Goal: Information Seeking & Learning: Check status

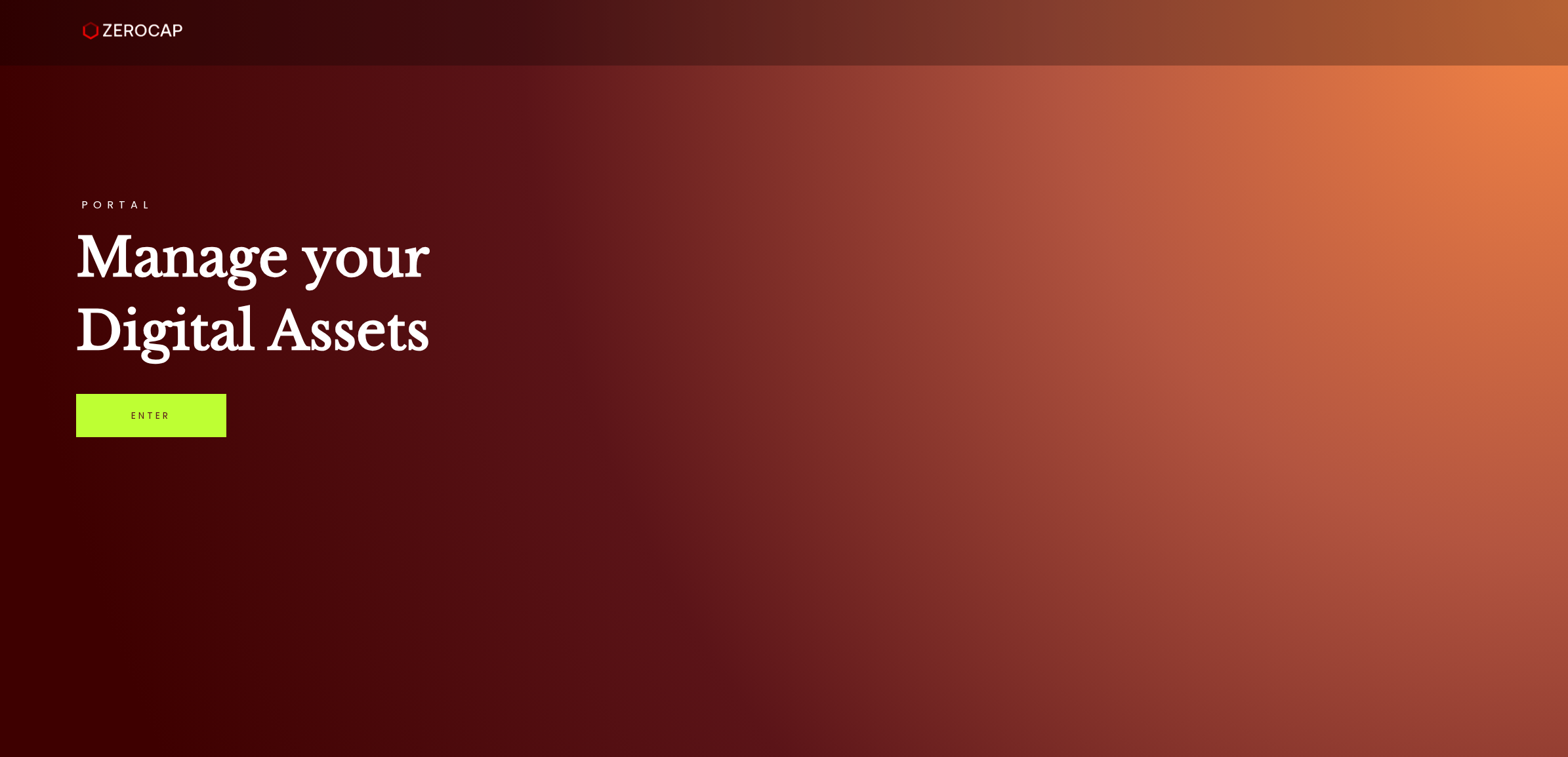
click at [132, 427] on link "Enter" at bounding box center [151, 416] width 150 height 43
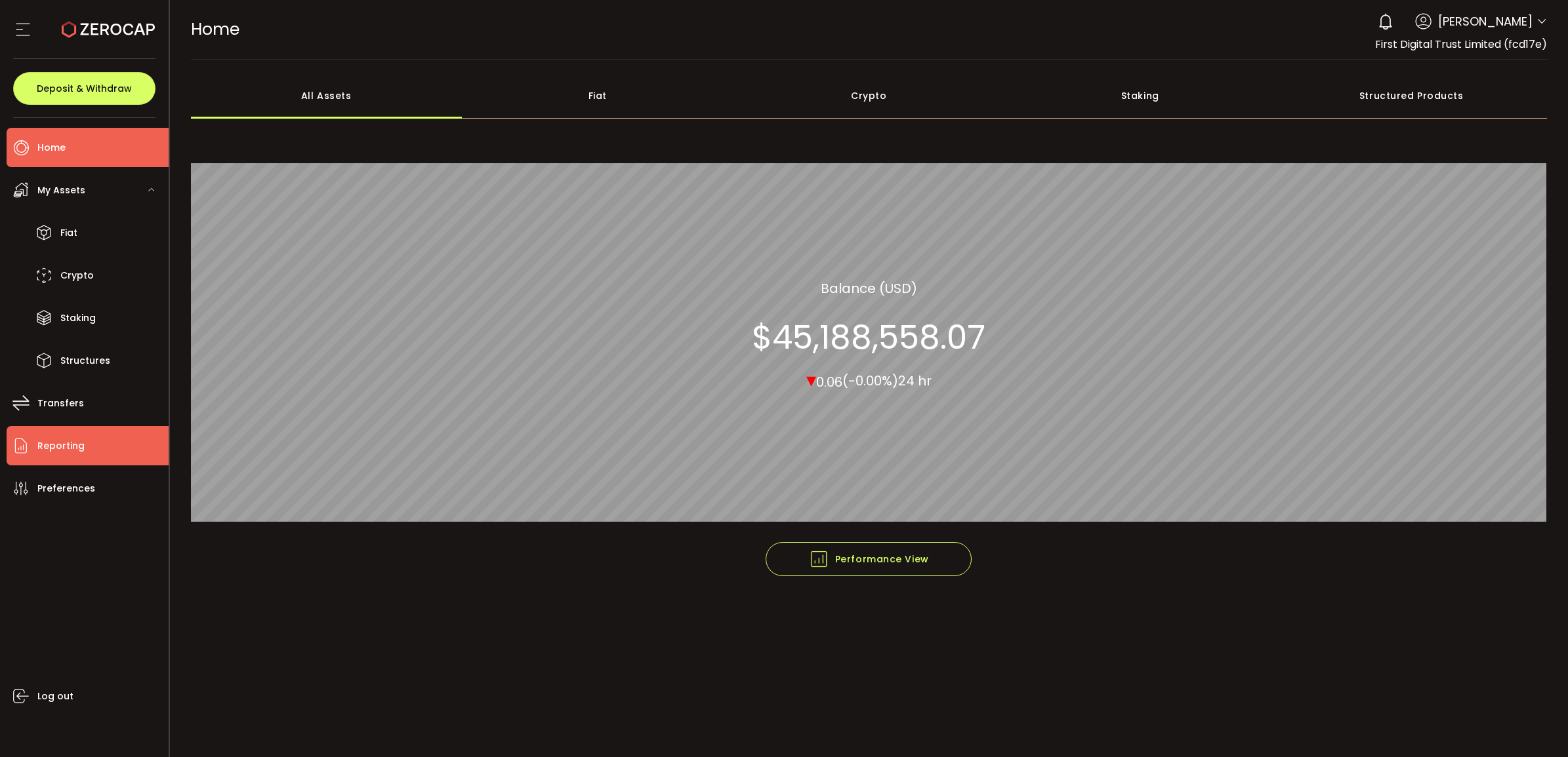
click at [97, 436] on li "Reporting" at bounding box center [88, 445] width 162 height 39
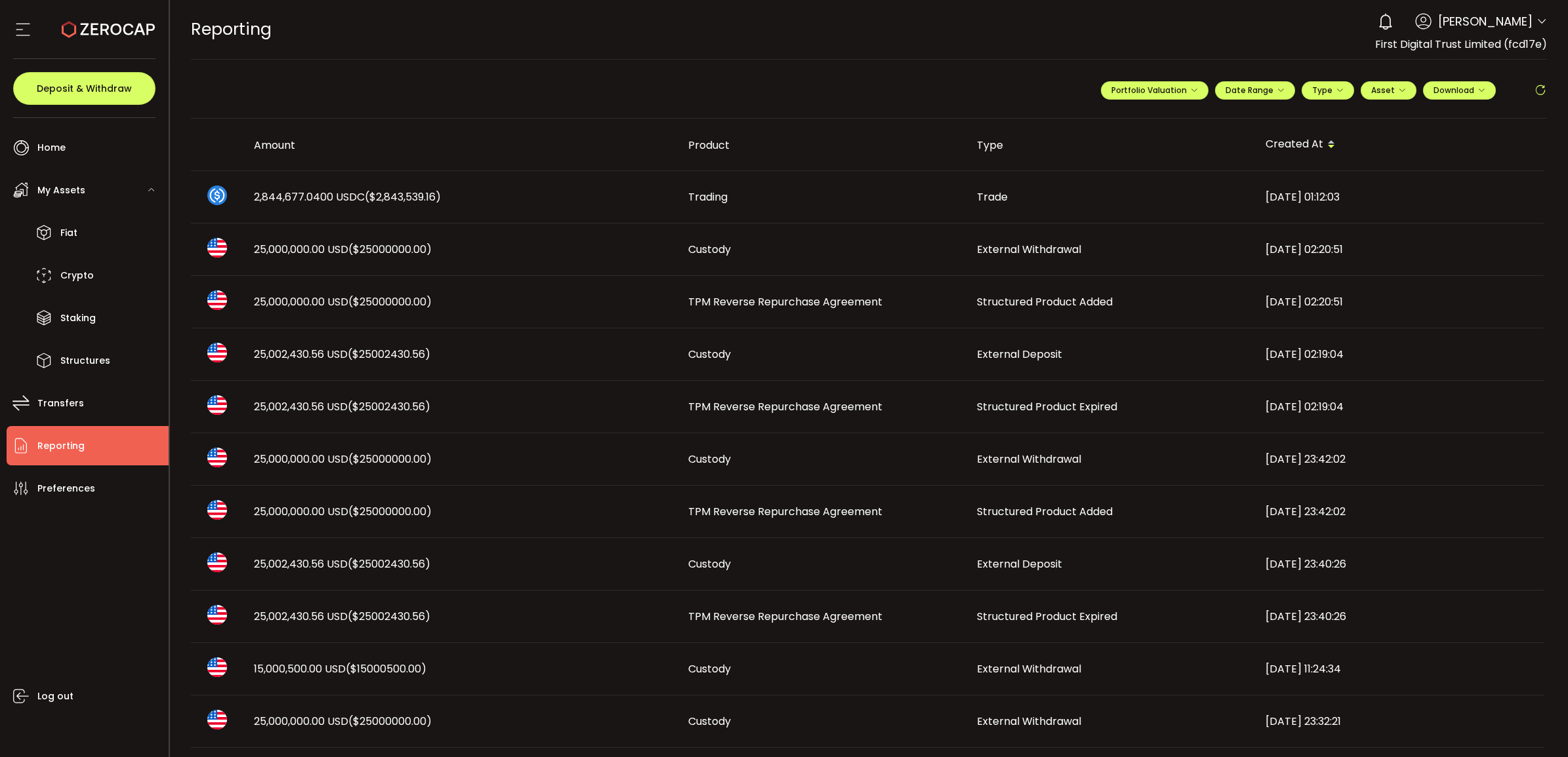
click at [1028, 302] on span "Structured Product Added" at bounding box center [1044, 302] width 136 height 15
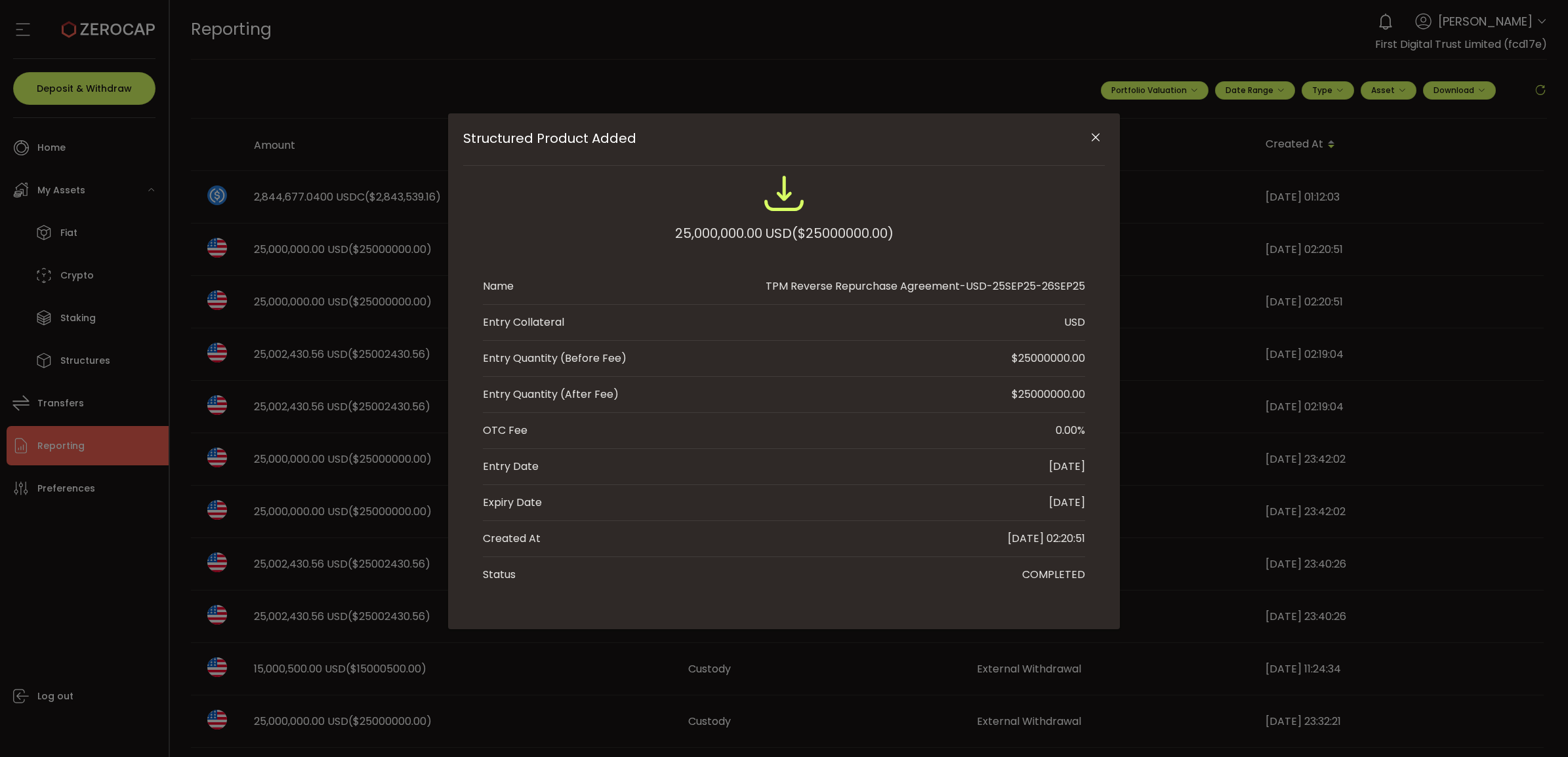
click at [1096, 140] on icon "Close" at bounding box center [1095, 137] width 13 height 13
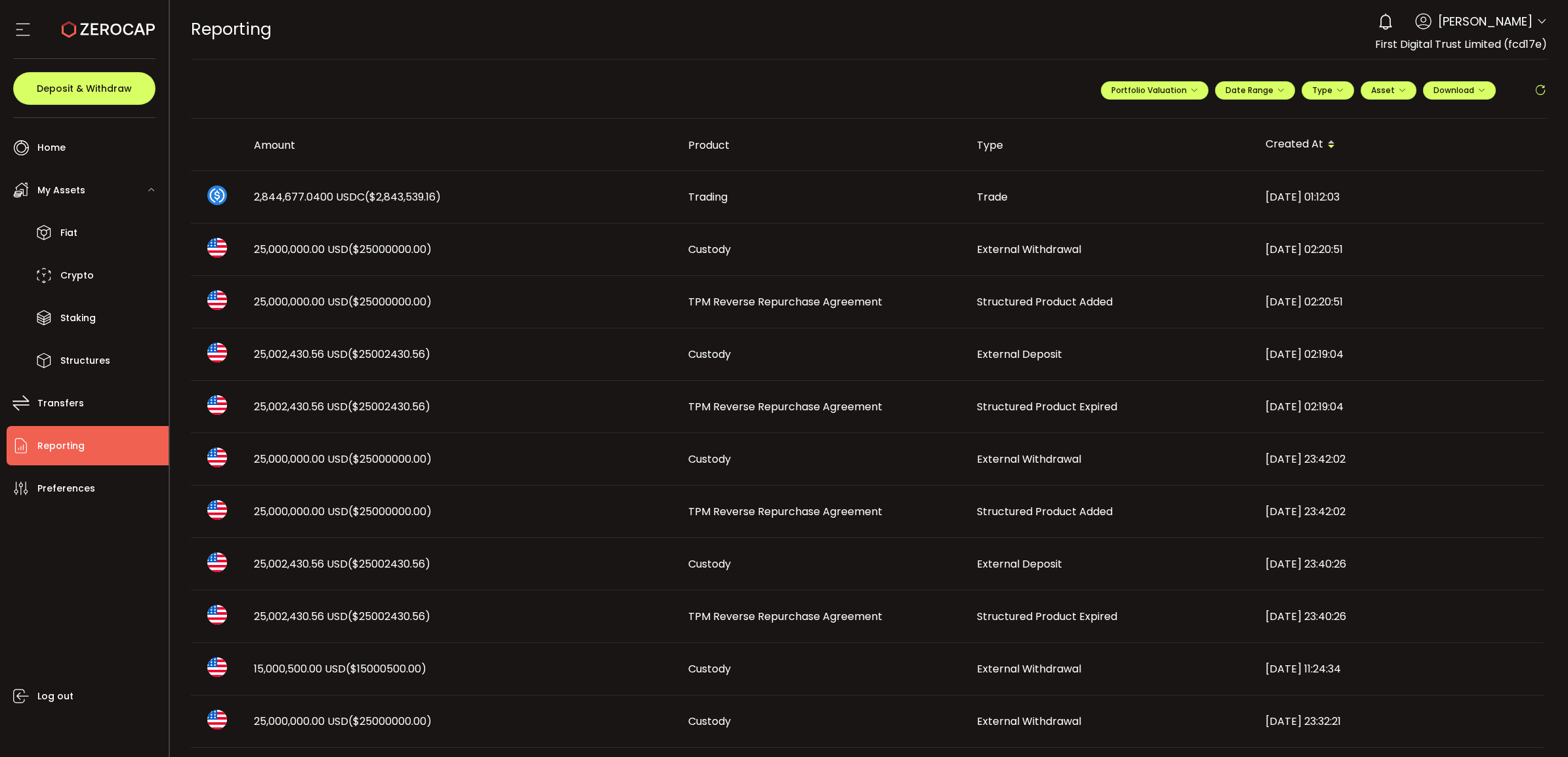
click at [1064, 410] on span "Structured Product Expired" at bounding box center [1047, 407] width 141 height 15
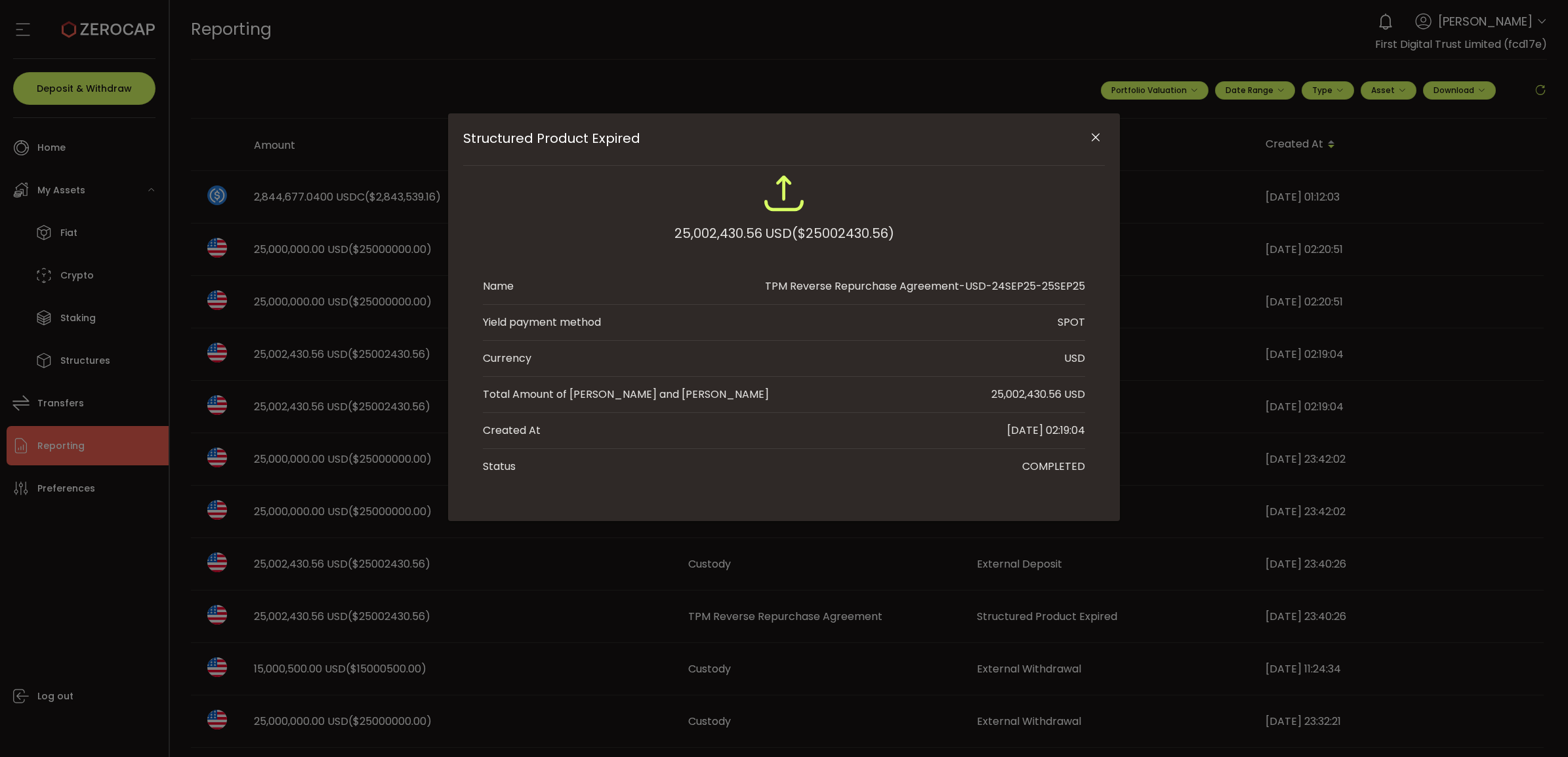
click at [1093, 145] on button "Close" at bounding box center [1095, 138] width 23 height 23
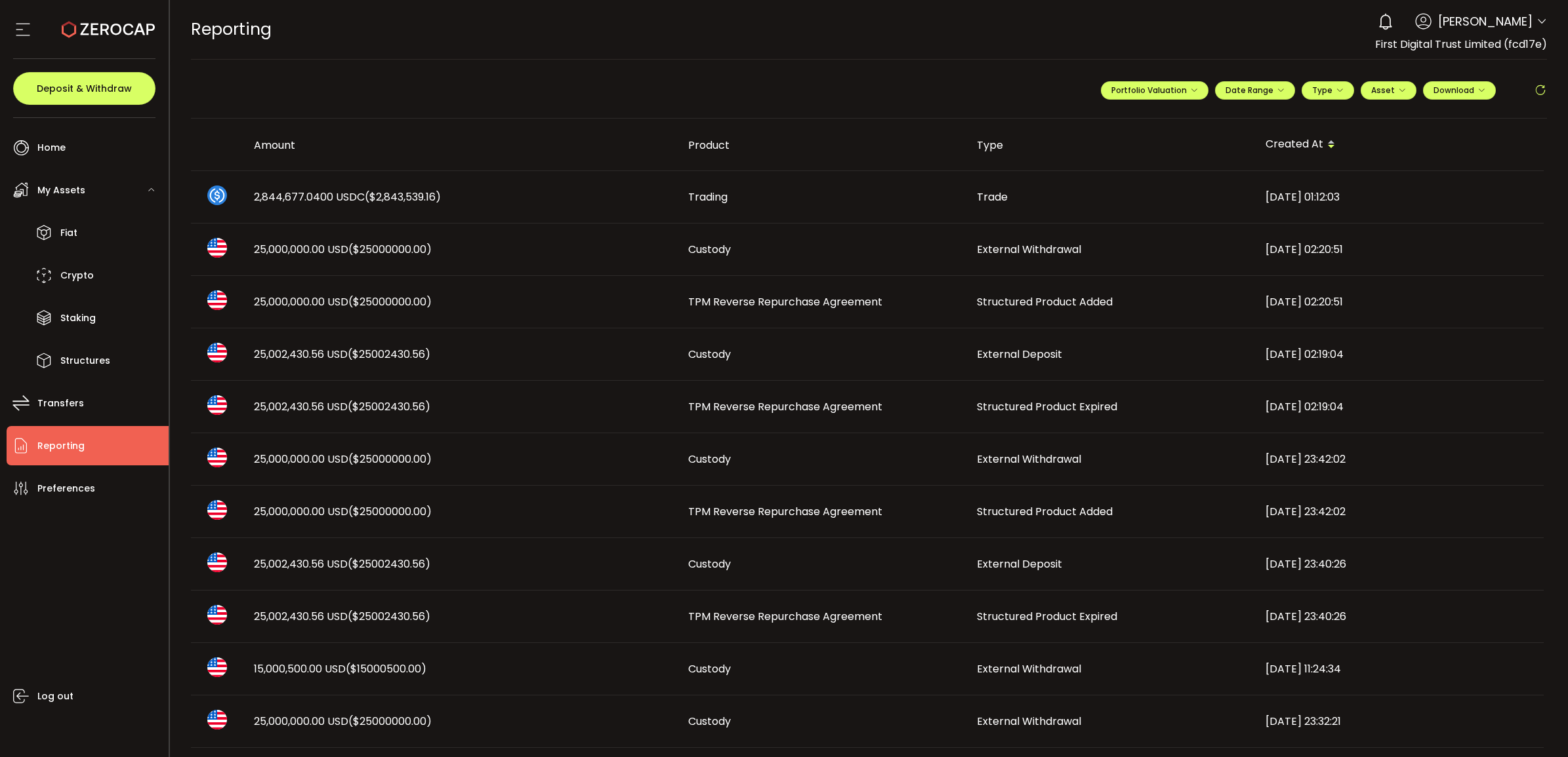
click at [336, 245] on span "25,000,000.00 USD ($25000000.00)" at bounding box center [343, 250] width 178 height 15
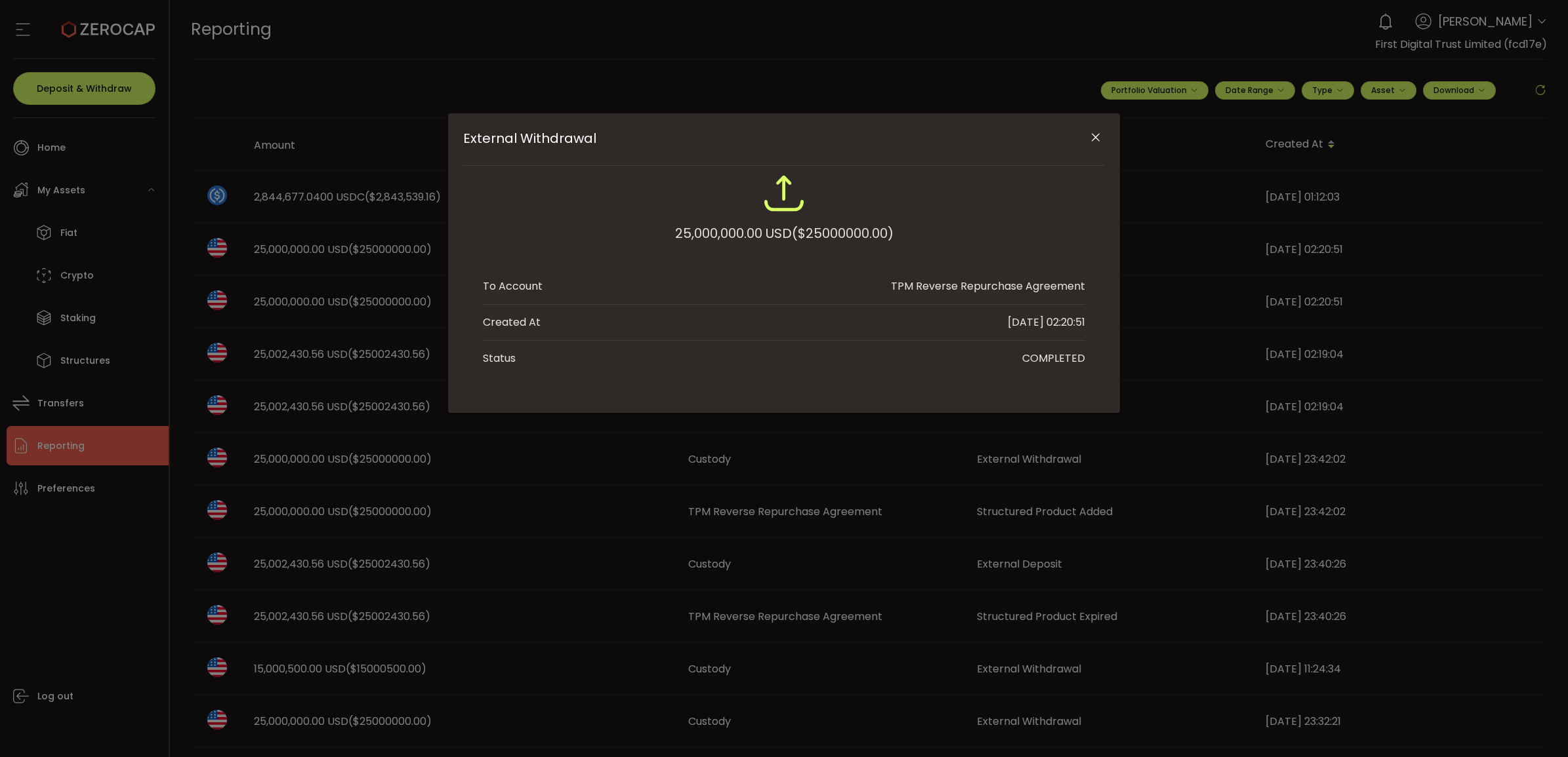
click at [1095, 134] on icon "Close" at bounding box center [1095, 137] width 13 height 13
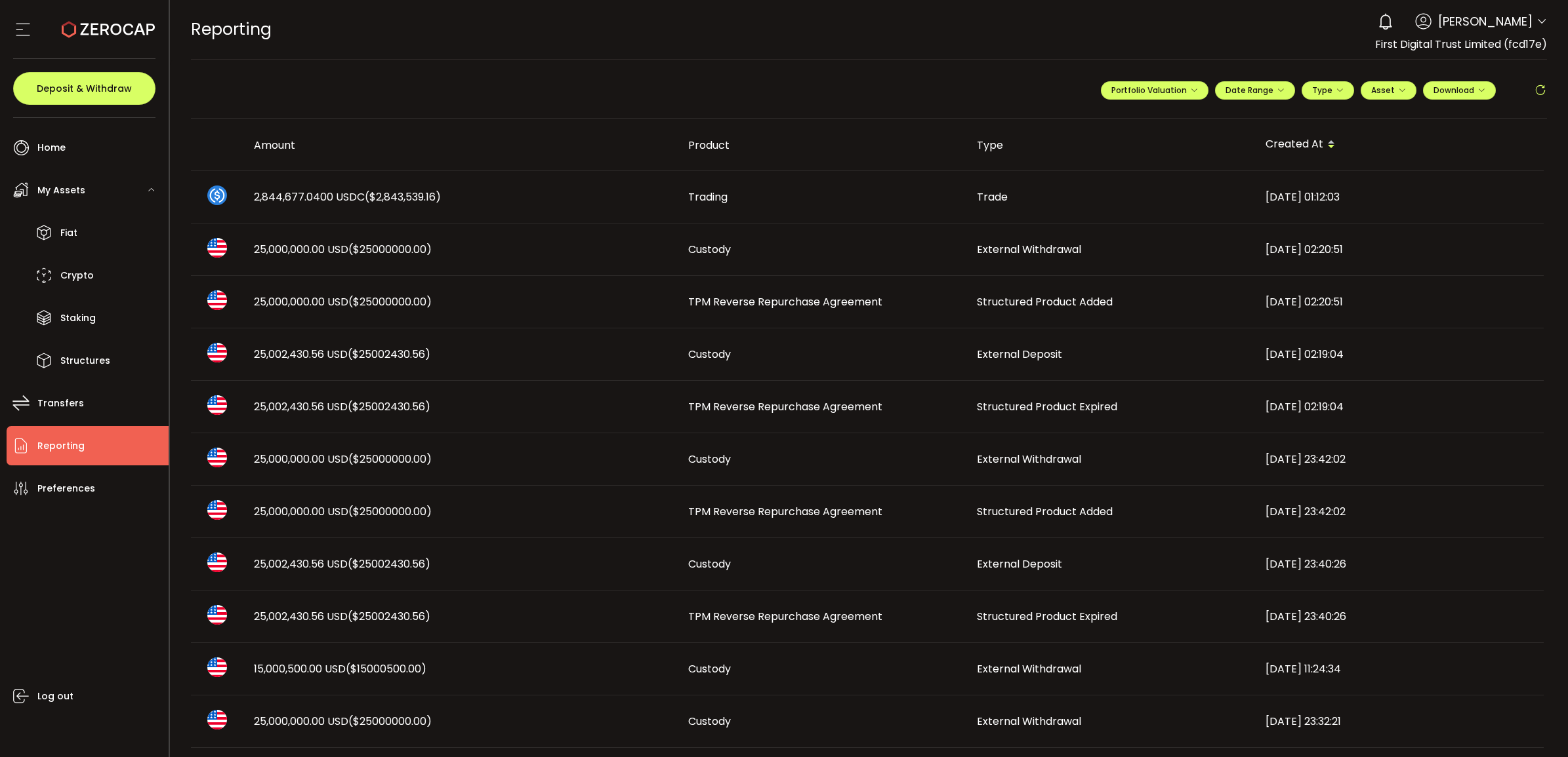
click at [1057, 505] on span "Structured Product Added" at bounding box center [1044, 512] width 136 height 15
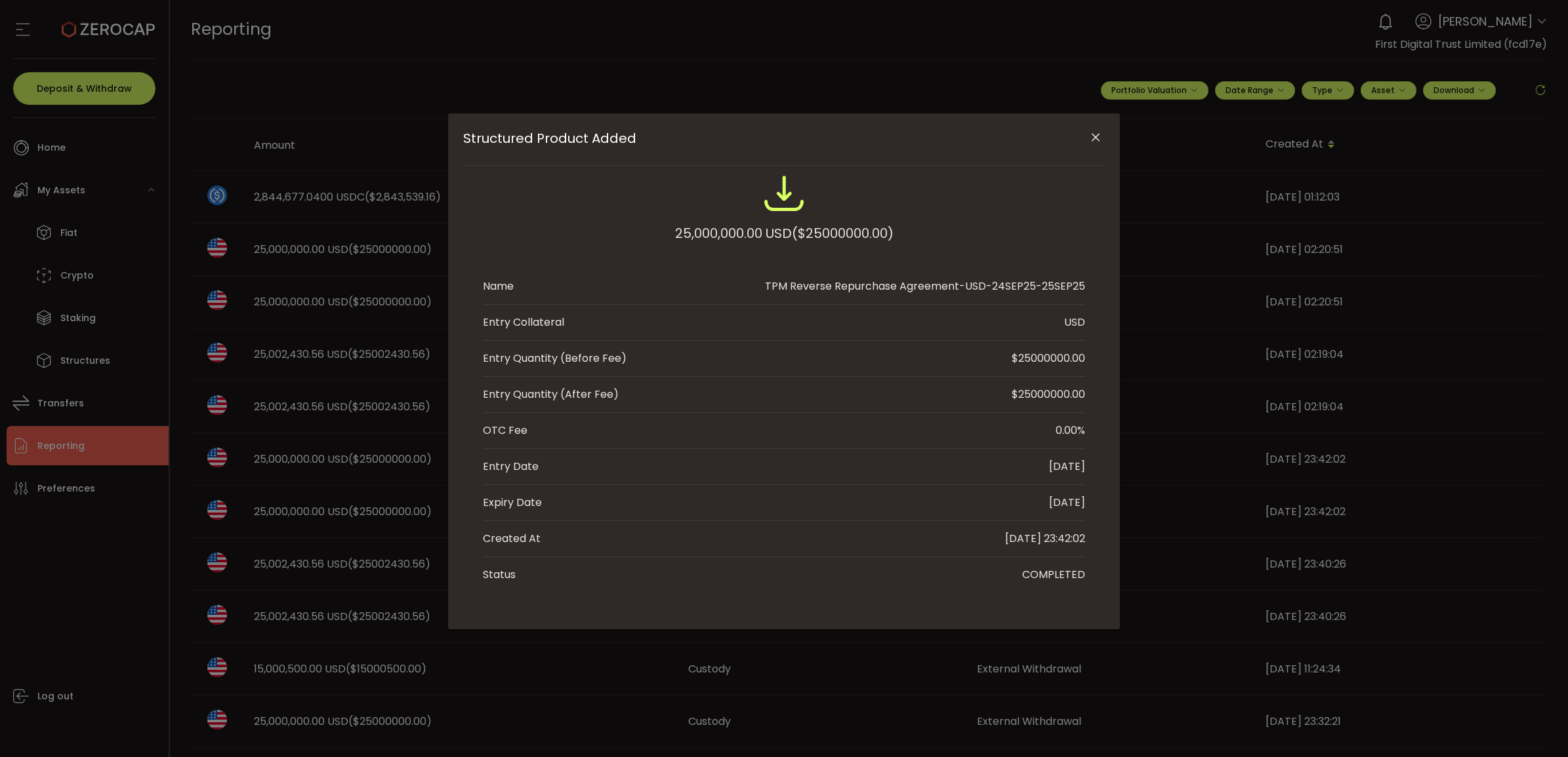
click at [1090, 132] on icon "Close" at bounding box center [1095, 137] width 13 height 13
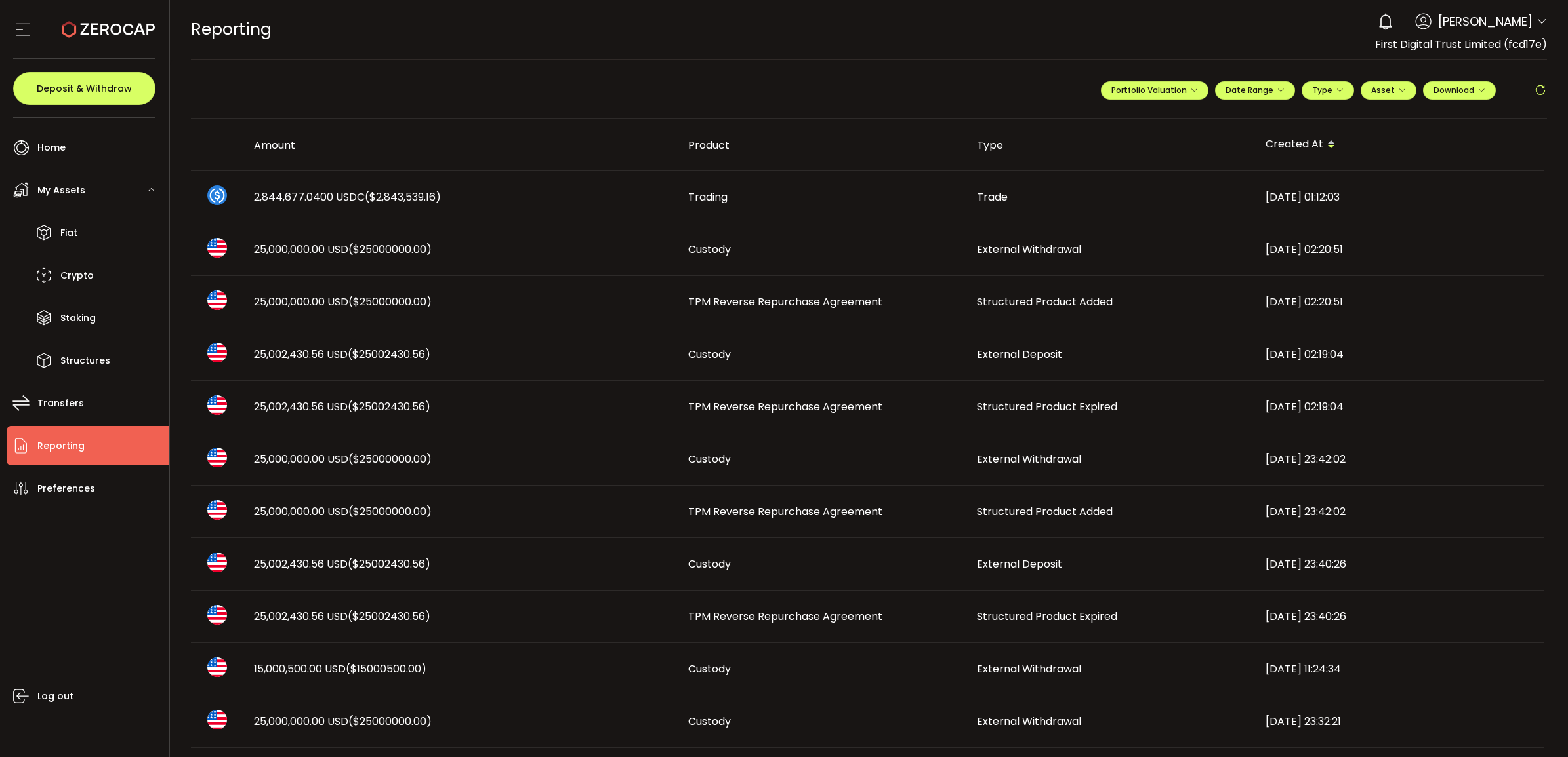
click at [1043, 401] on span "Structured Product Expired" at bounding box center [1047, 407] width 141 height 15
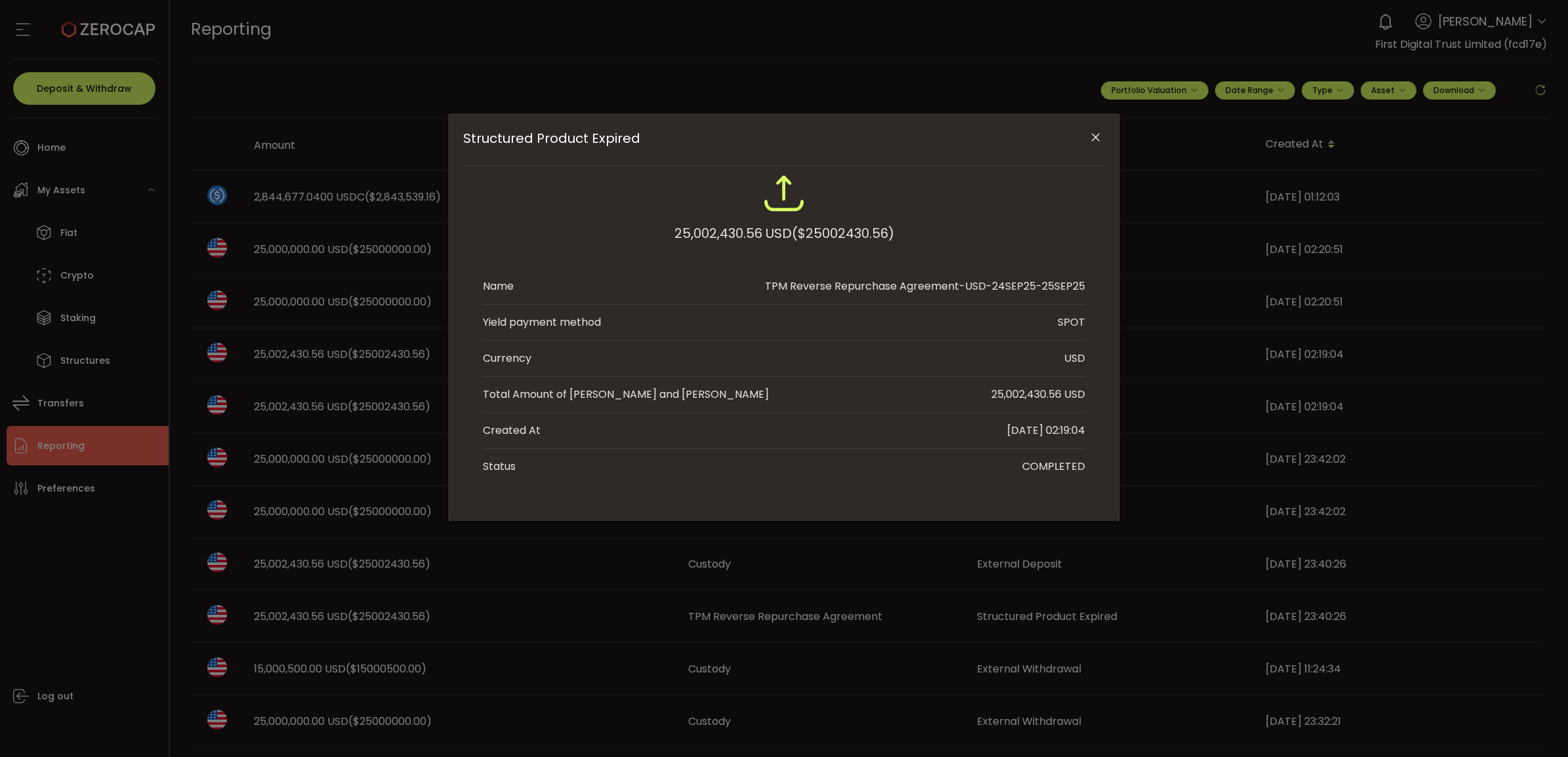
click at [1090, 128] on button "Close" at bounding box center [1095, 138] width 23 height 23
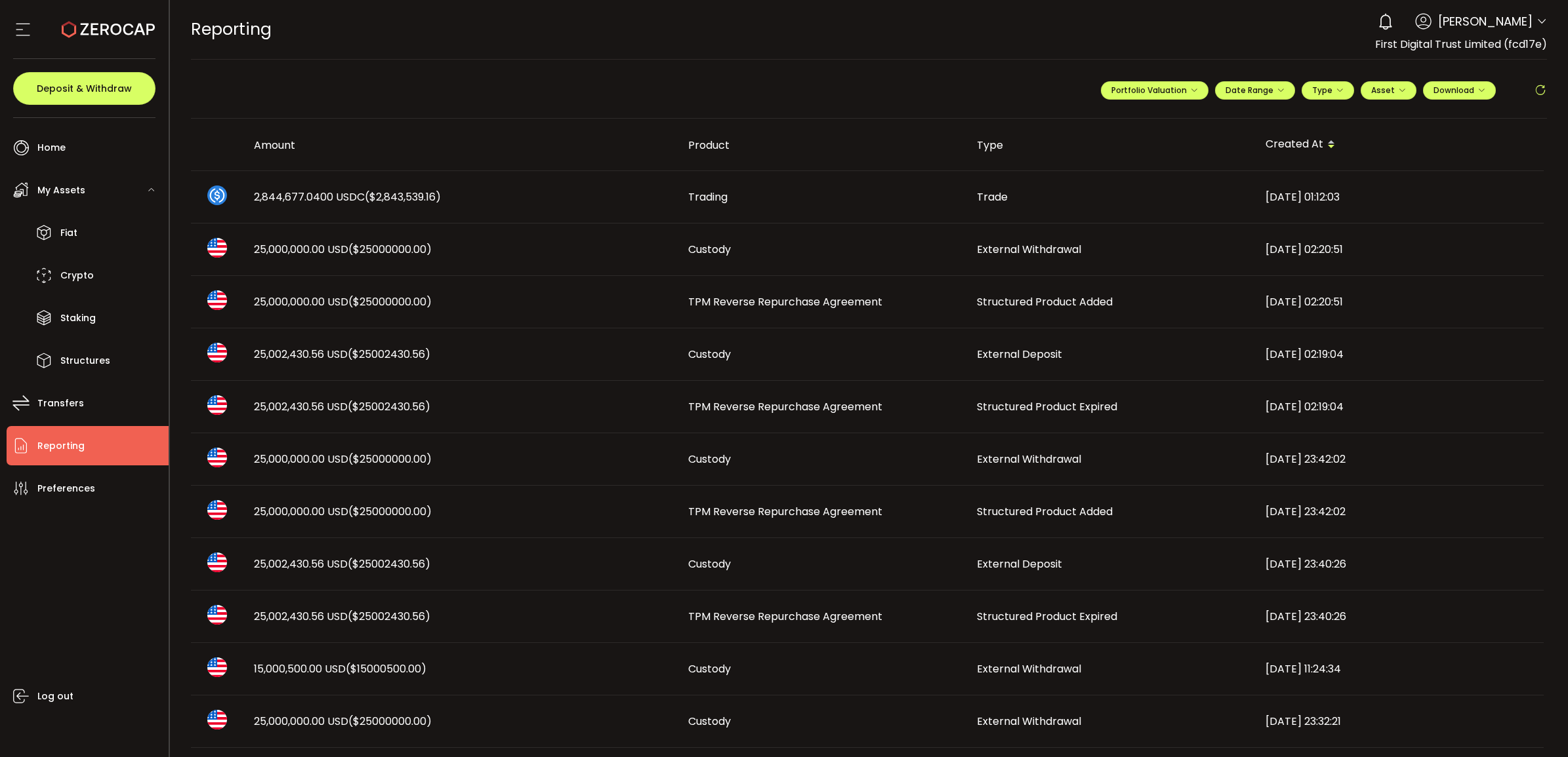
click at [1015, 303] on span "Structured Product Added" at bounding box center [1044, 302] width 136 height 15
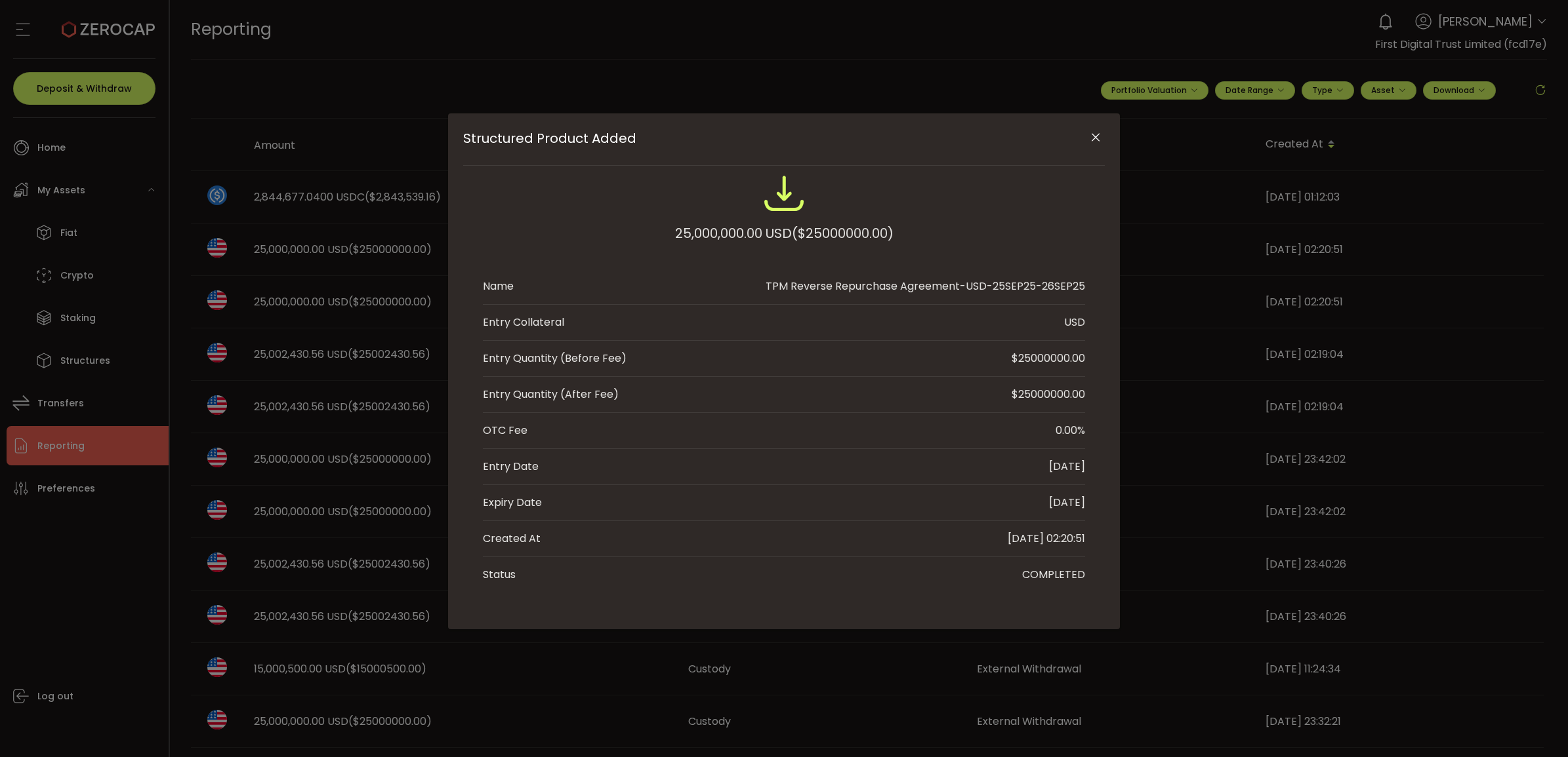
click at [1107, 125] on div "Structured Product Added 25,000,000.00 USD ($25000000.00) Name TPM Reverse Repu…" at bounding box center [784, 372] width 672 height 516
click at [1097, 132] on icon "Close" at bounding box center [1095, 137] width 13 height 13
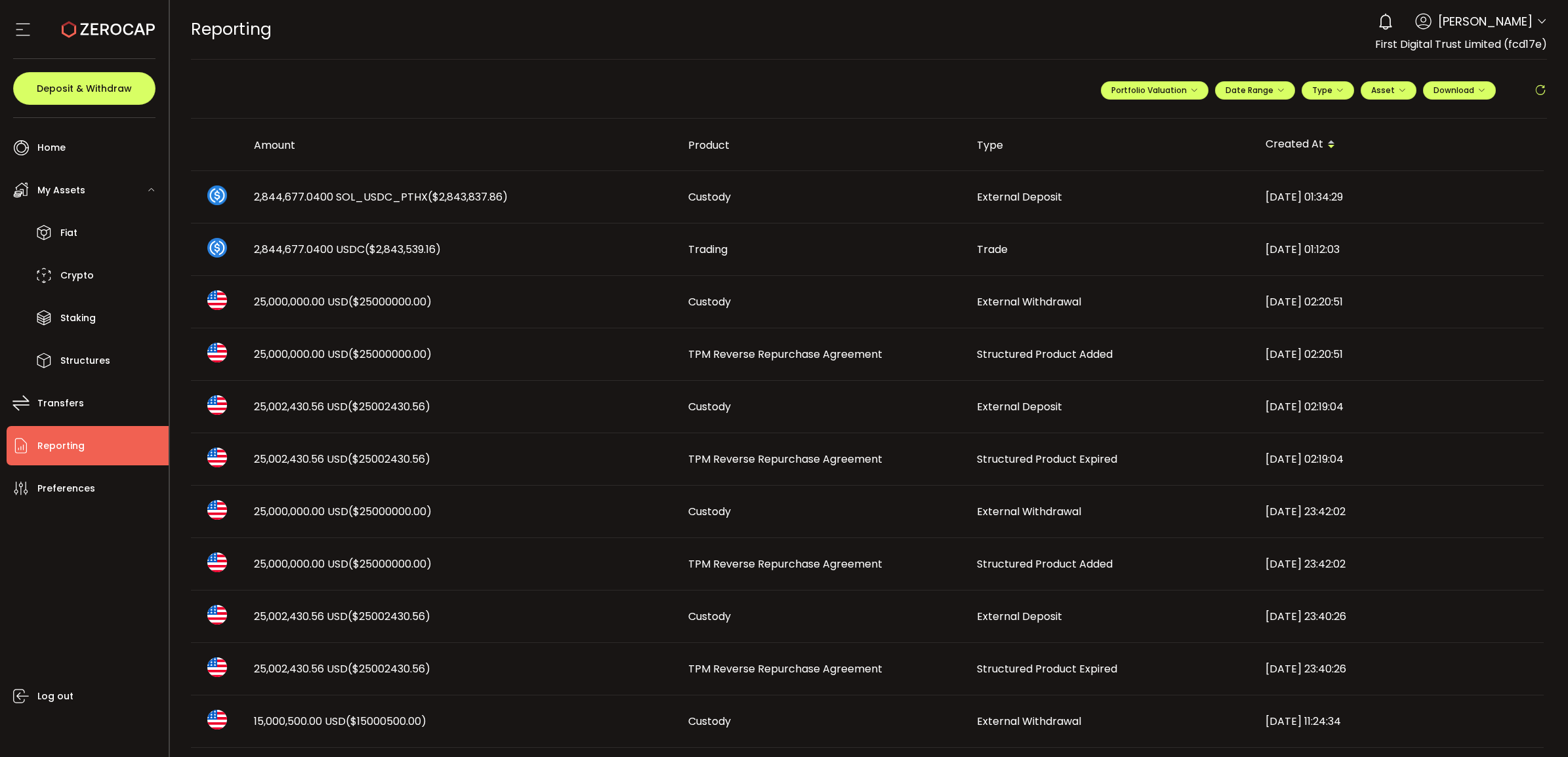
scroll to position [82, 0]
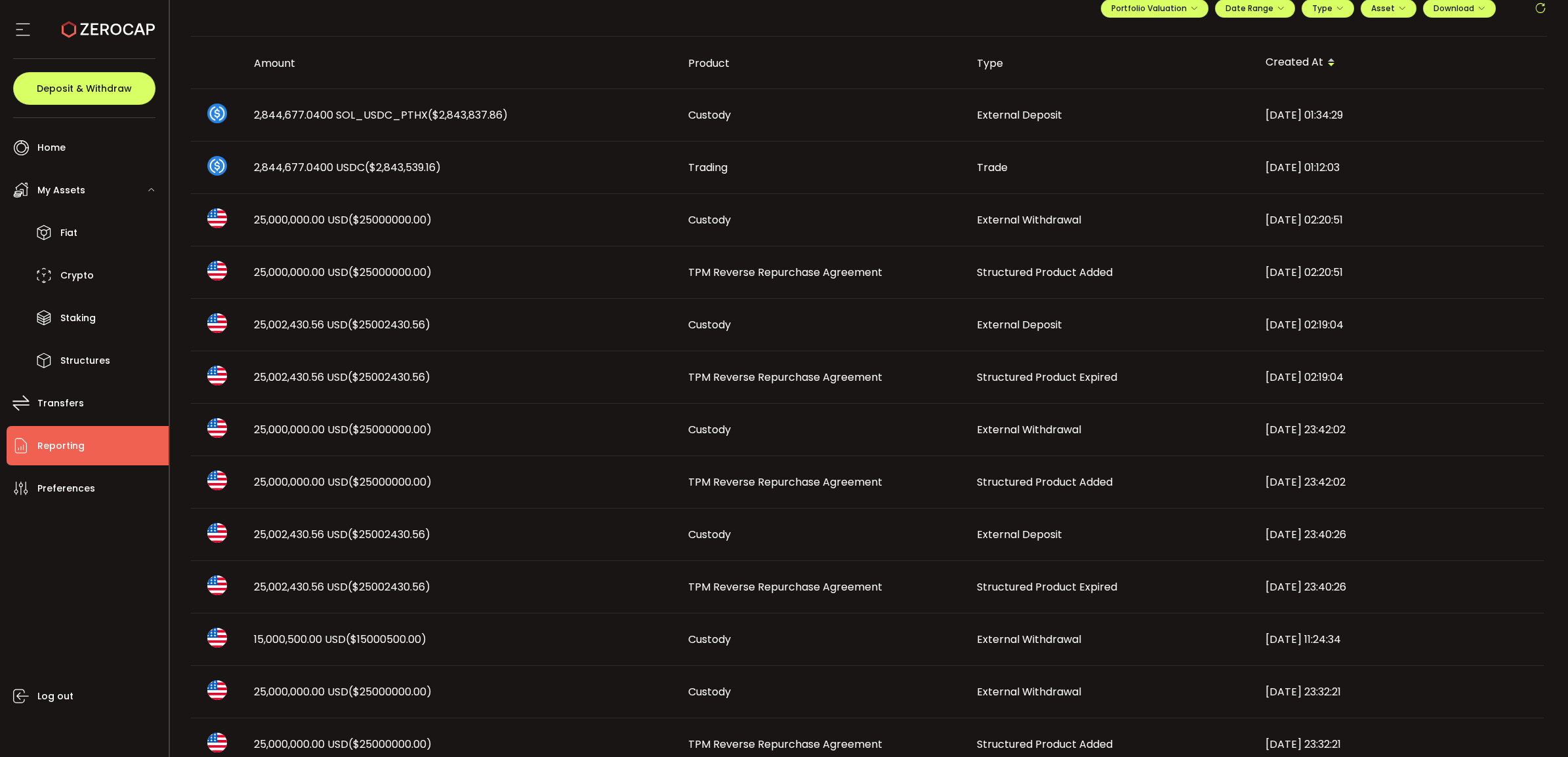
click at [1040, 387] on td "Structured Product Expired" at bounding box center [1111, 378] width 288 height 52
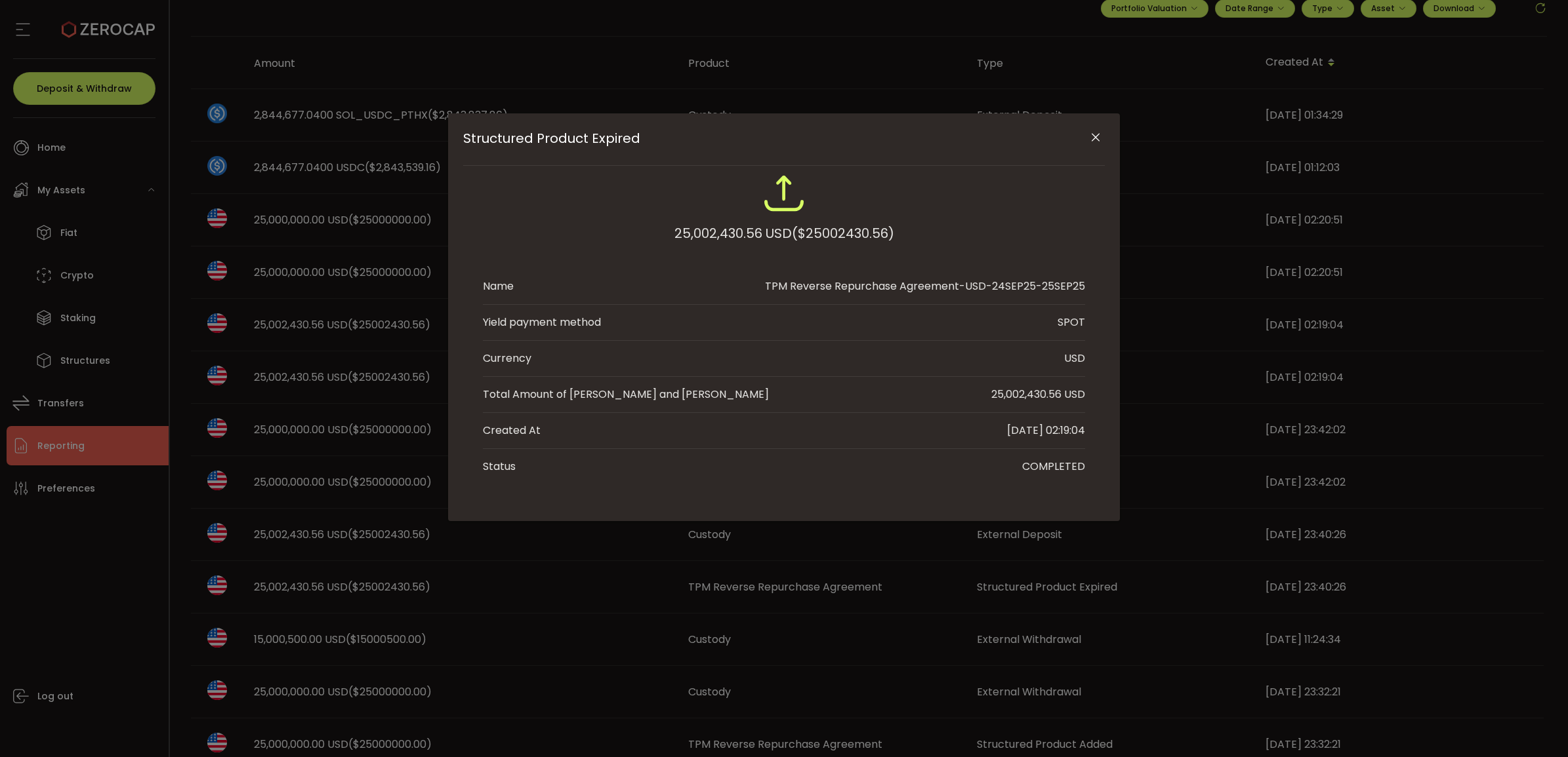
click at [1091, 125] on div "Structured Product Expired" at bounding box center [784, 140] width 642 height 52
click at [1099, 131] on icon "Close" at bounding box center [1095, 137] width 13 height 13
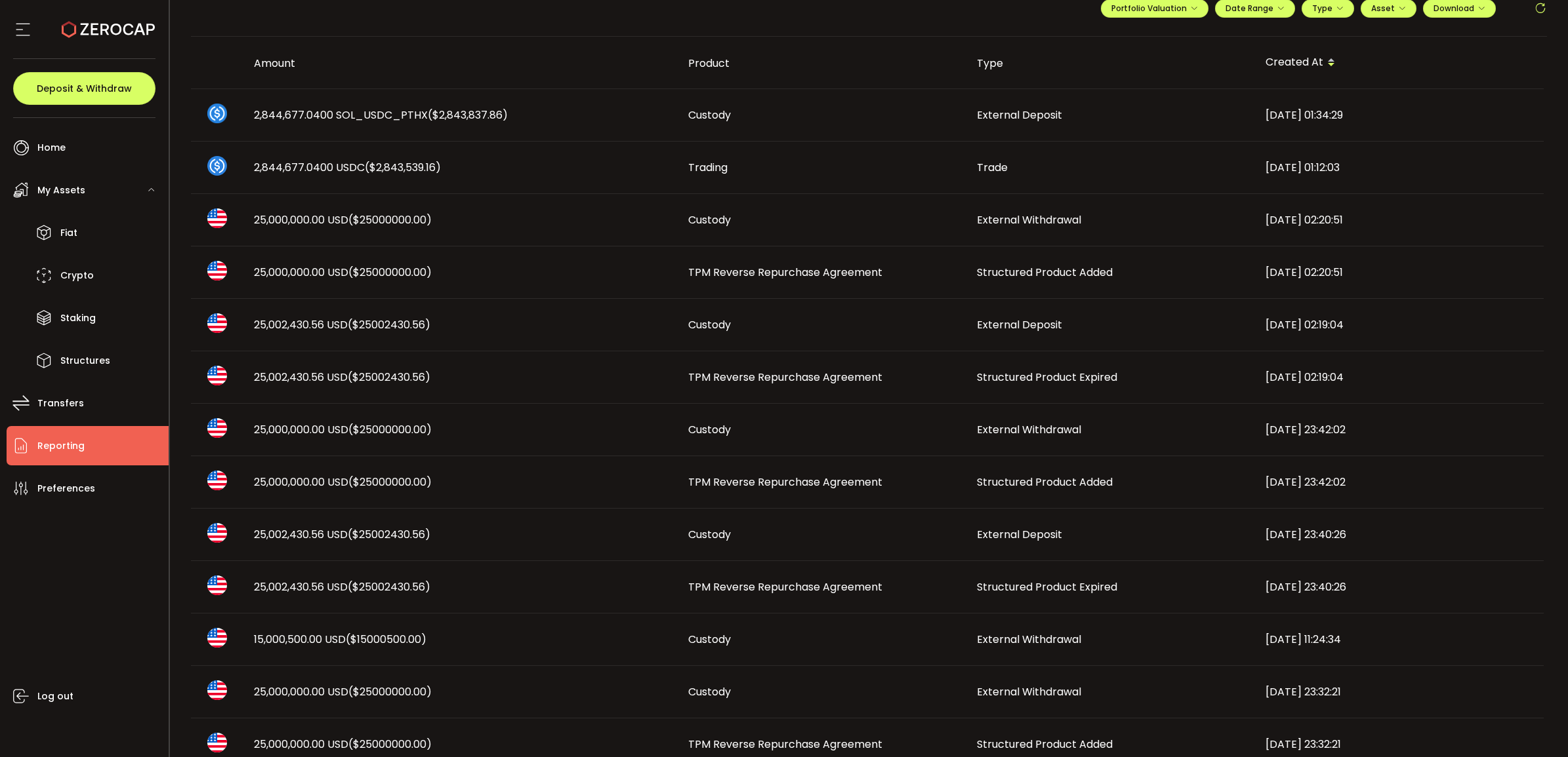
click at [1002, 290] on td "Structured Product Added" at bounding box center [1111, 273] width 288 height 52
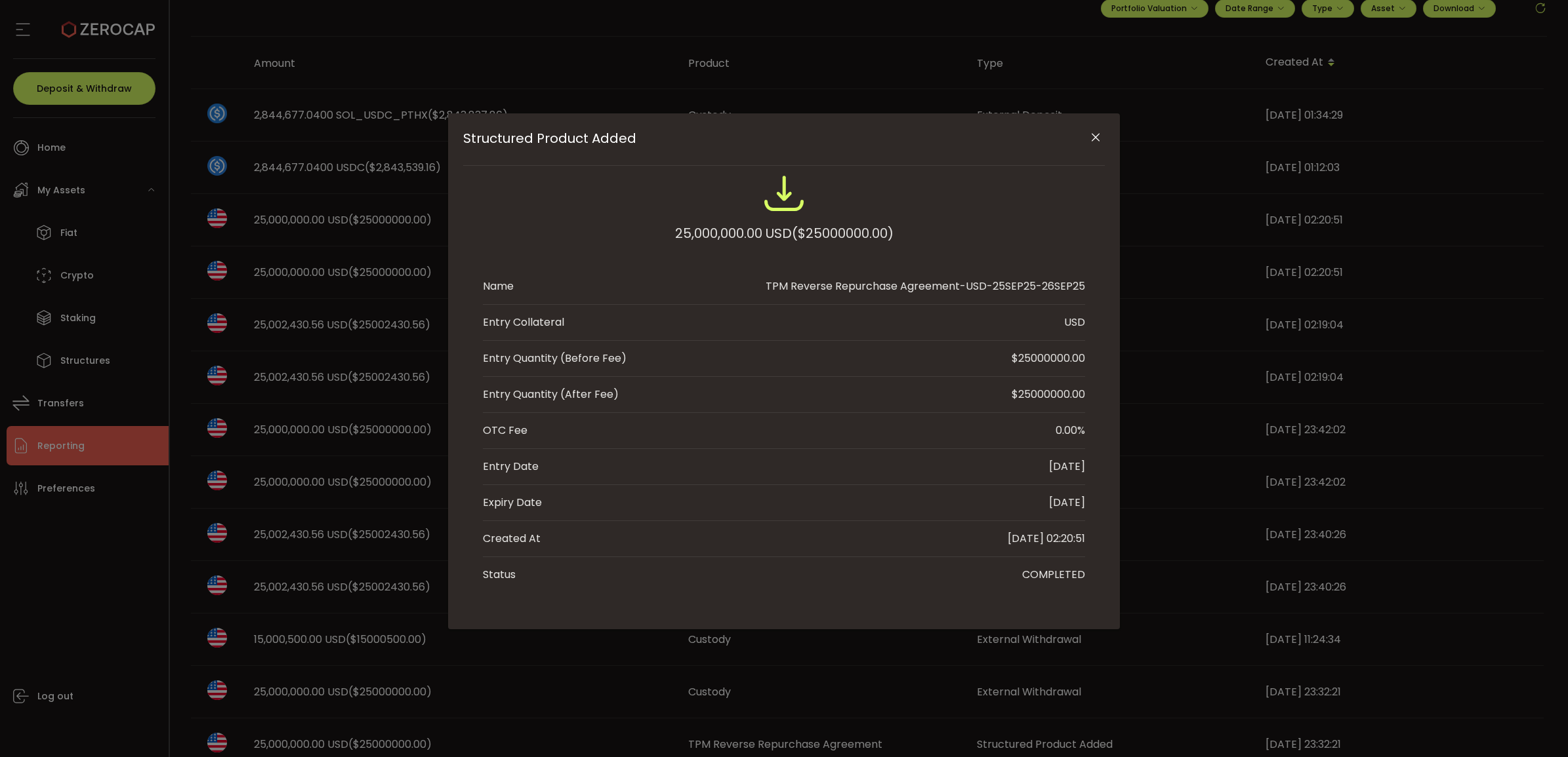
click at [1100, 140] on icon "Close" at bounding box center [1095, 137] width 13 height 13
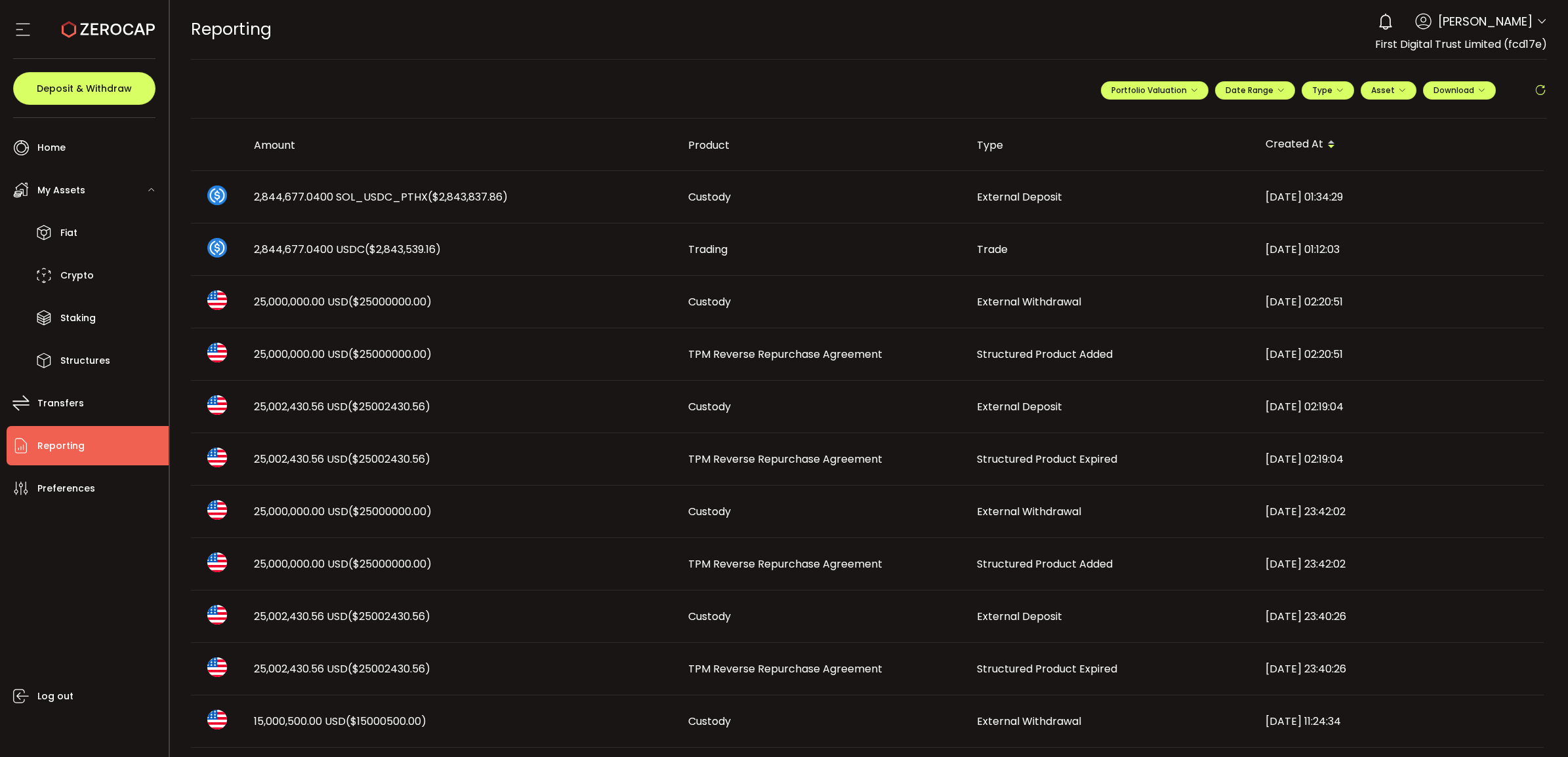
scroll to position [164, 0]
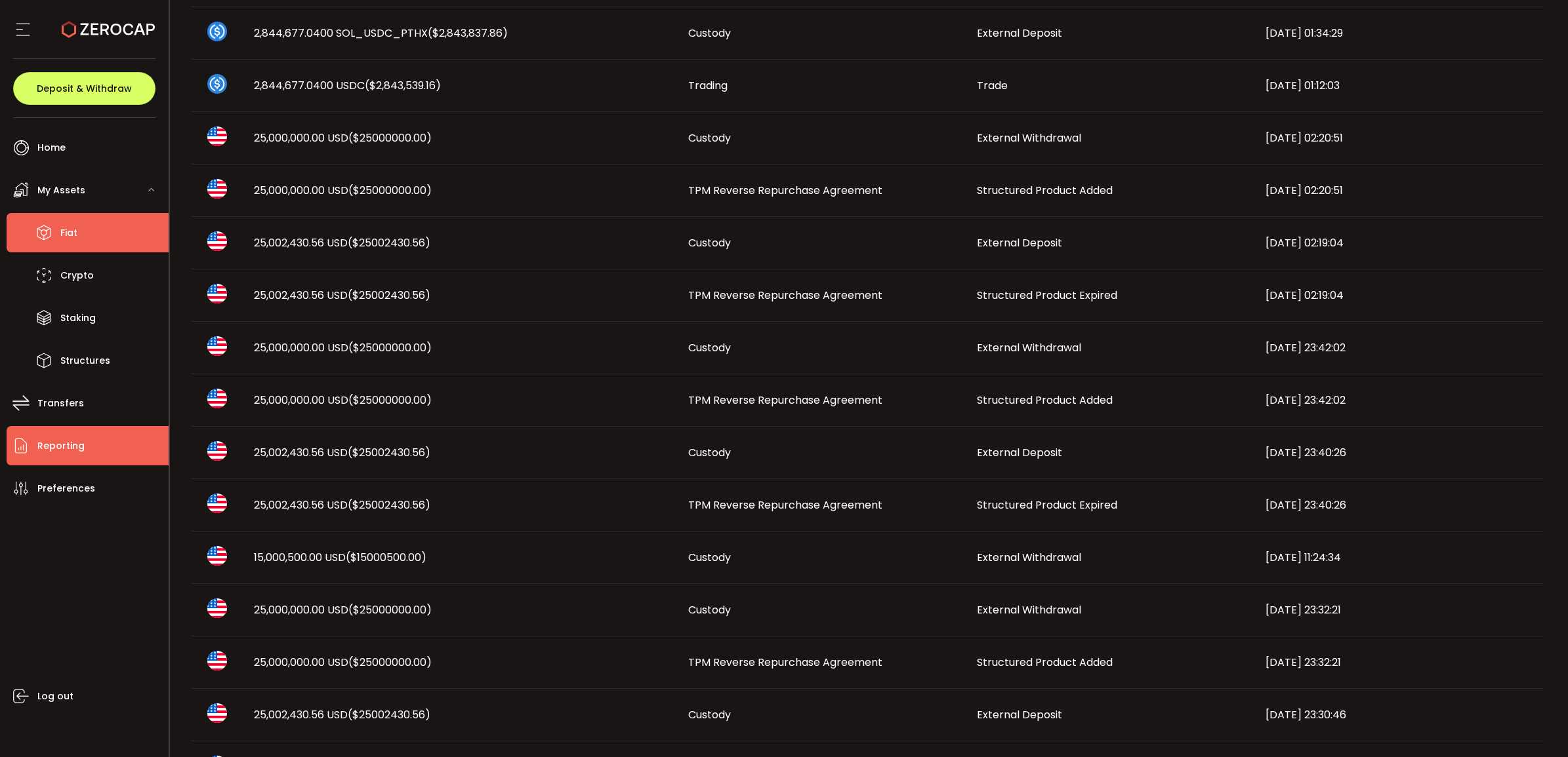
click at [51, 226] on icon at bounding box center [43, 232] width 20 height 20
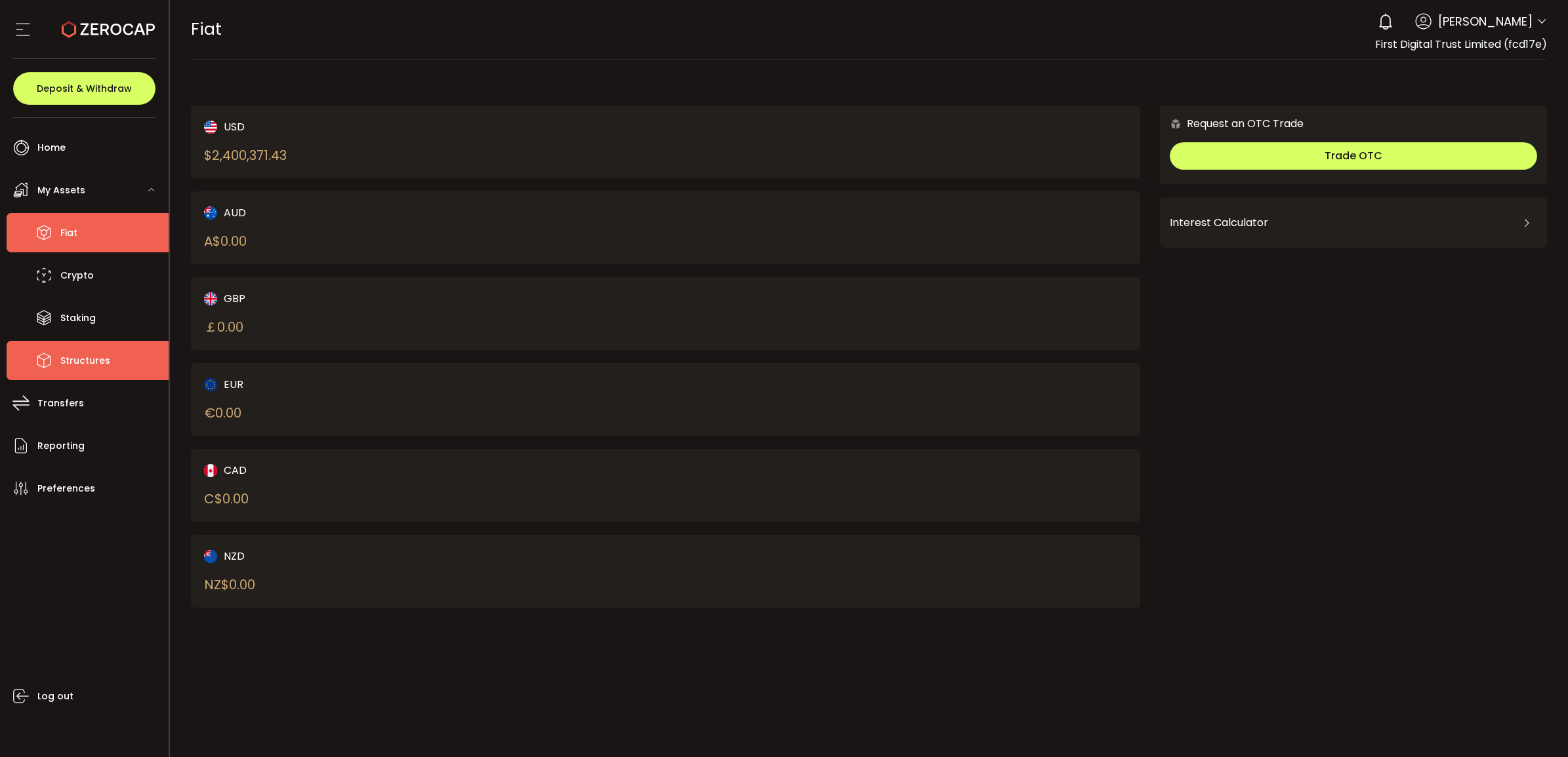
click at [102, 359] on span "Structures" at bounding box center [85, 361] width 50 height 19
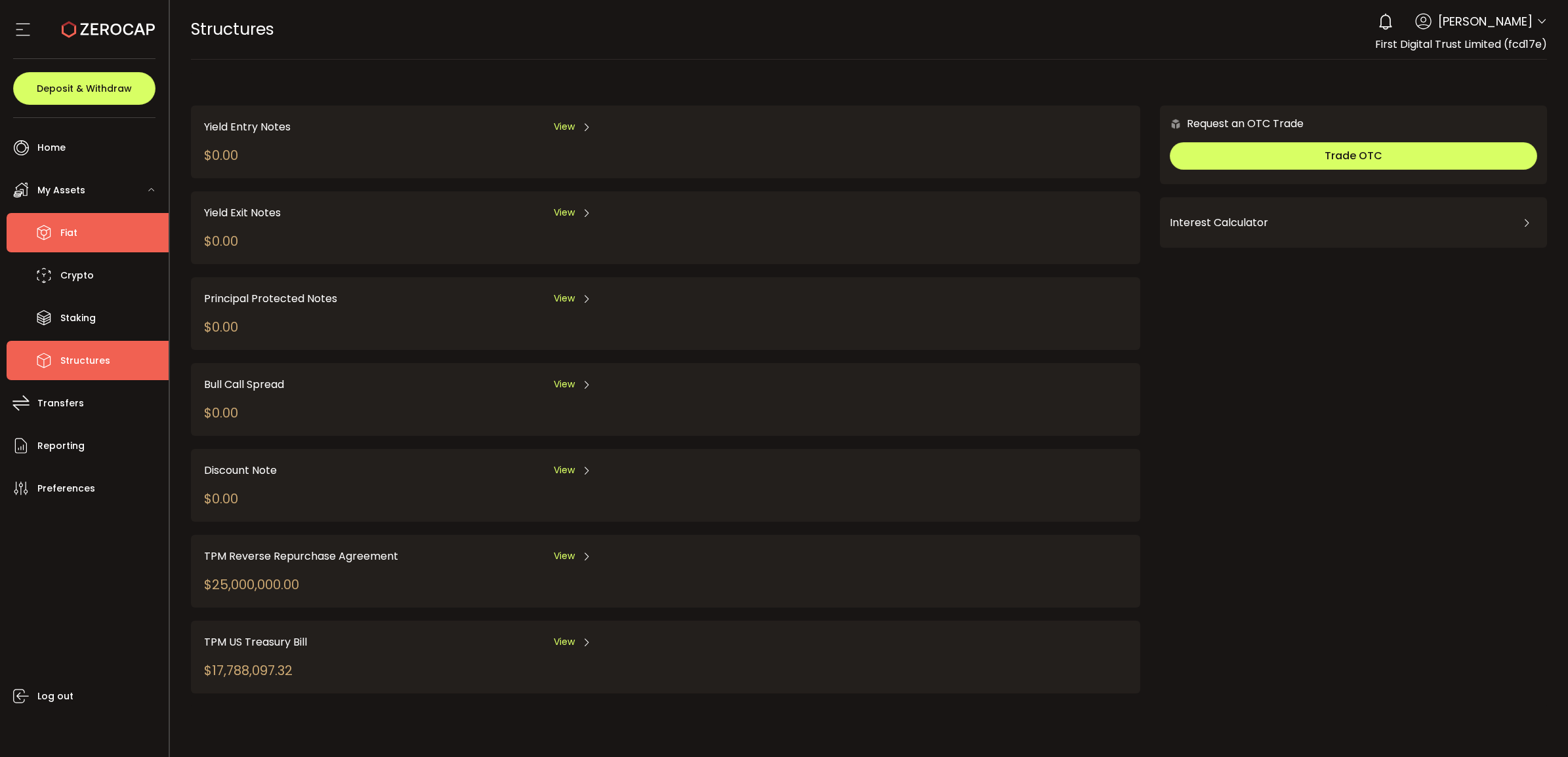
click at [84, 231] on li "Fiat" at bounding box center [88, 232] width 162 height 39
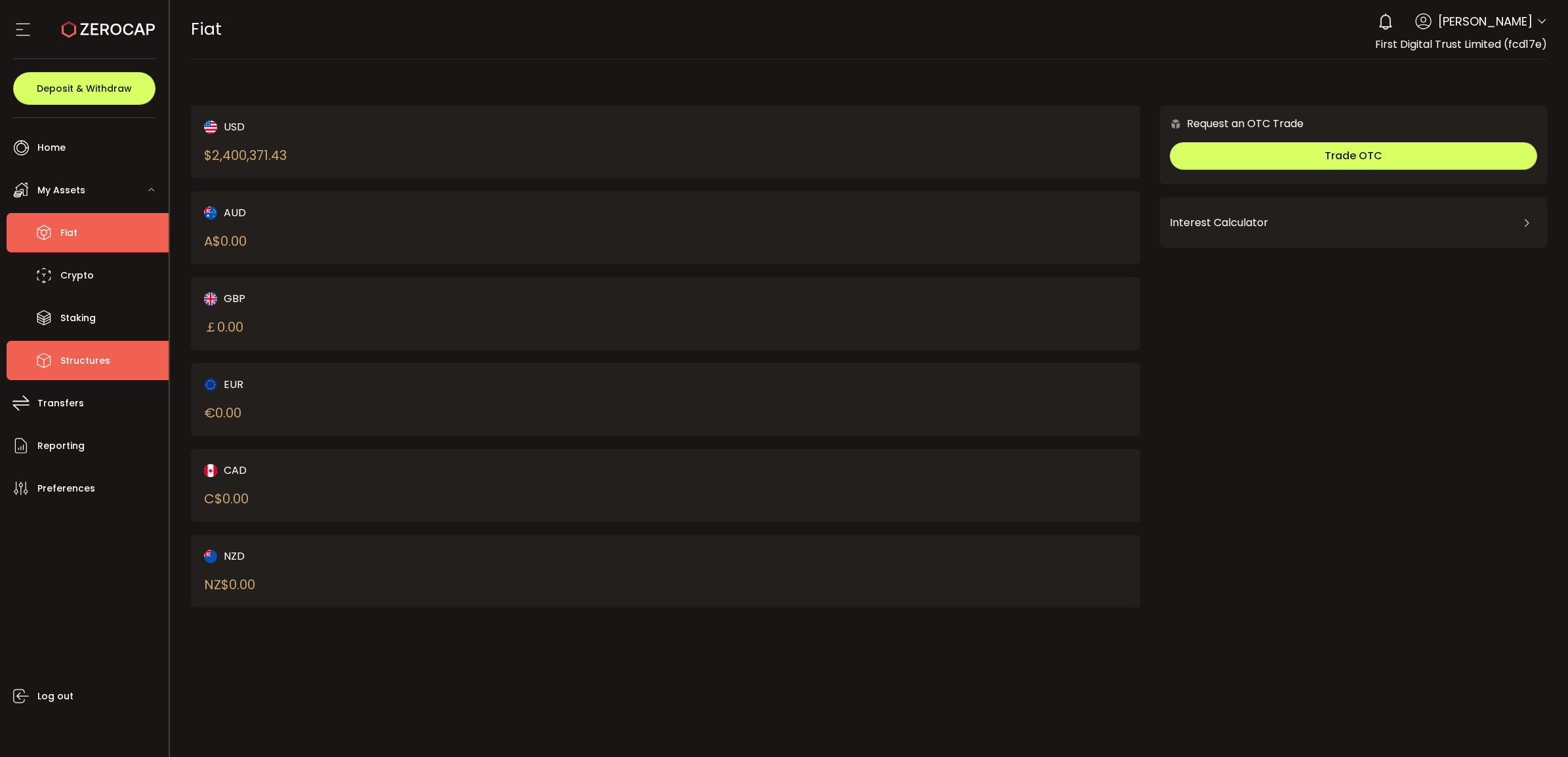
click at [82, 365] on span "Structures" at bounding box center [85, 361] width 50 height 19
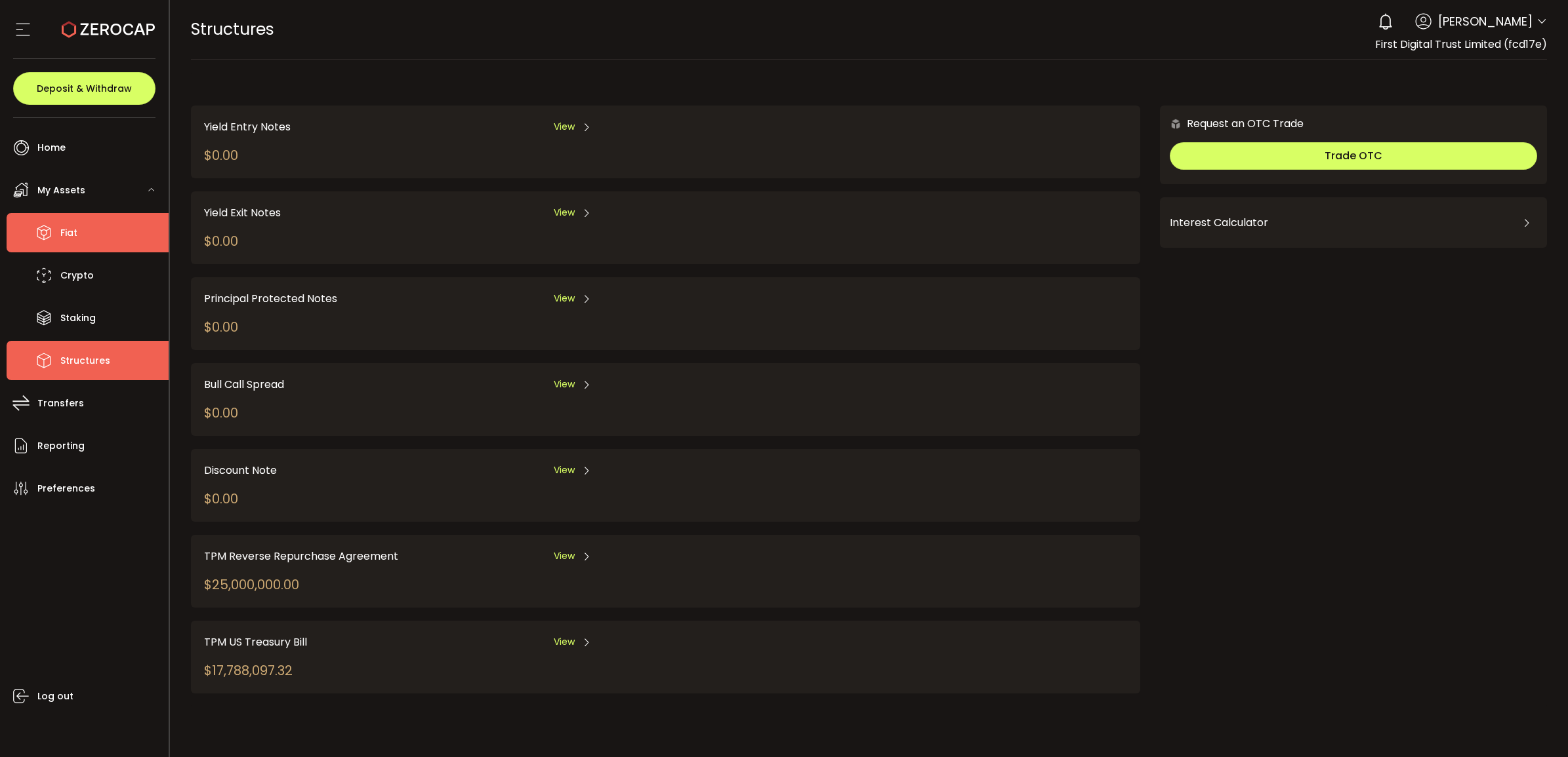
click at [90, 217] on li "Fiat" at bounding box center [88, 232] width 162 height 39
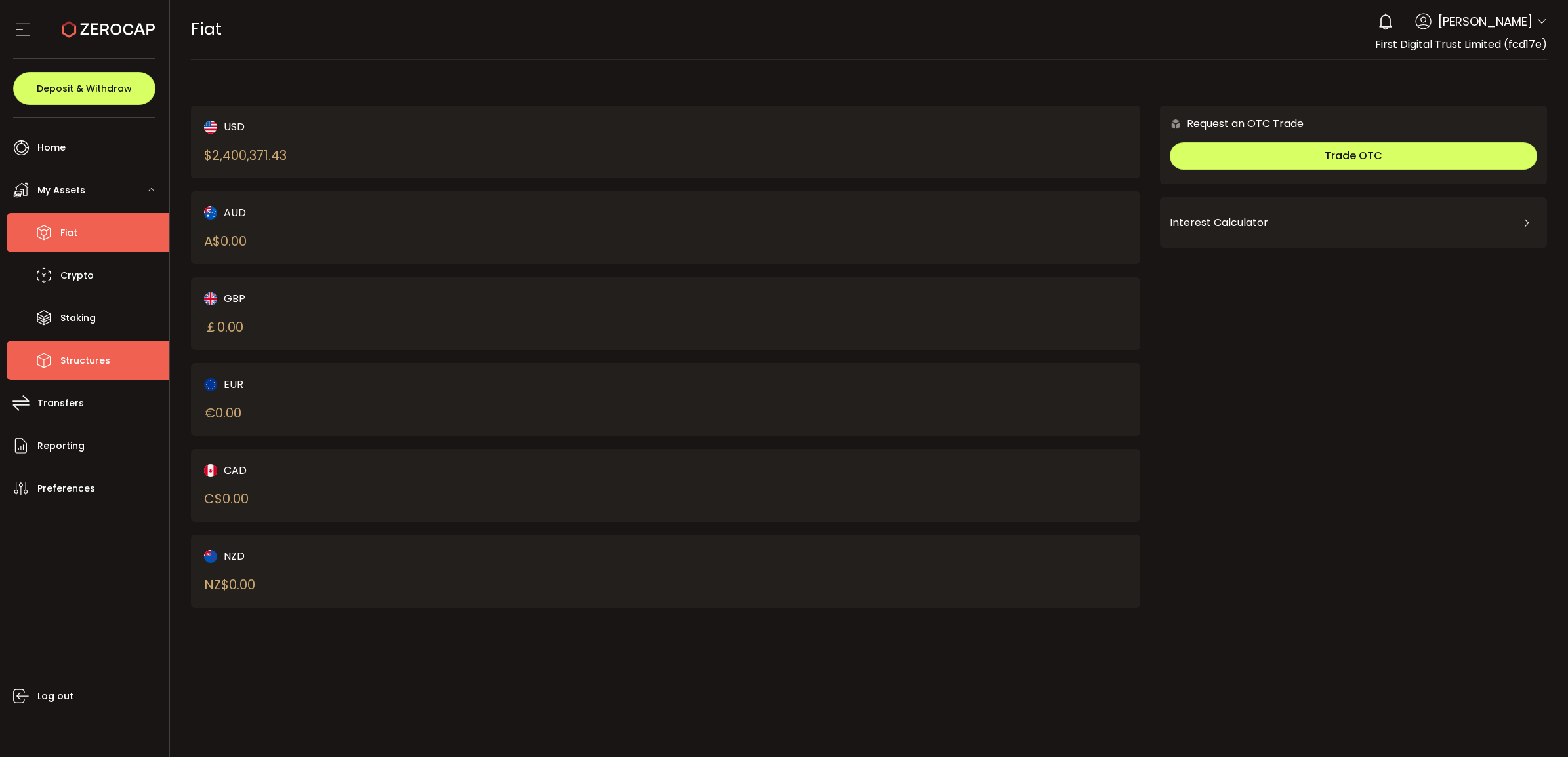
click at [114, 361] on li "Structures" at bounding box center [88, 361] width 162 height 39
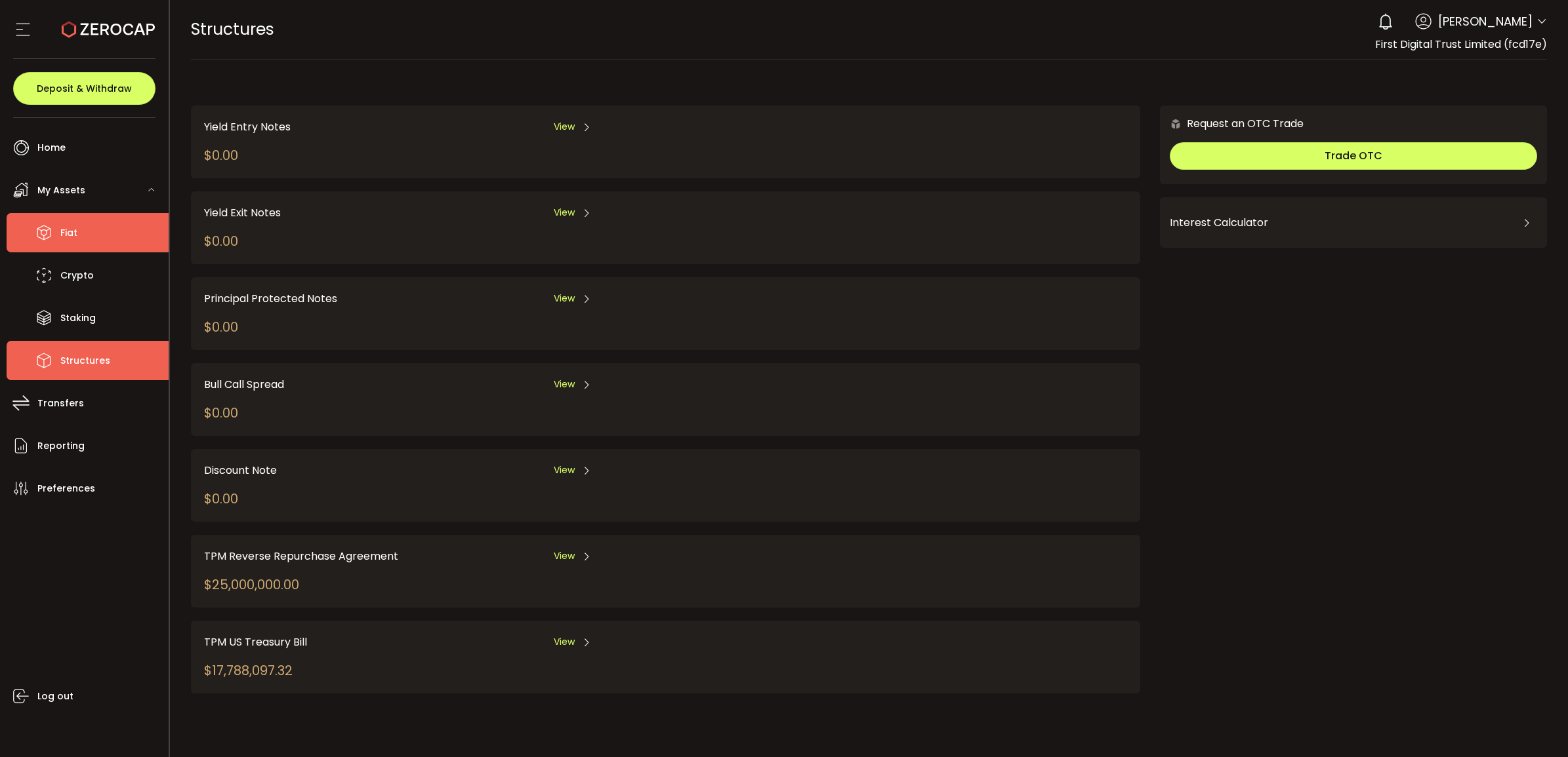
click at [80, 247] on li "Fiat" at bounding box center [88, 232] width 162 height 39
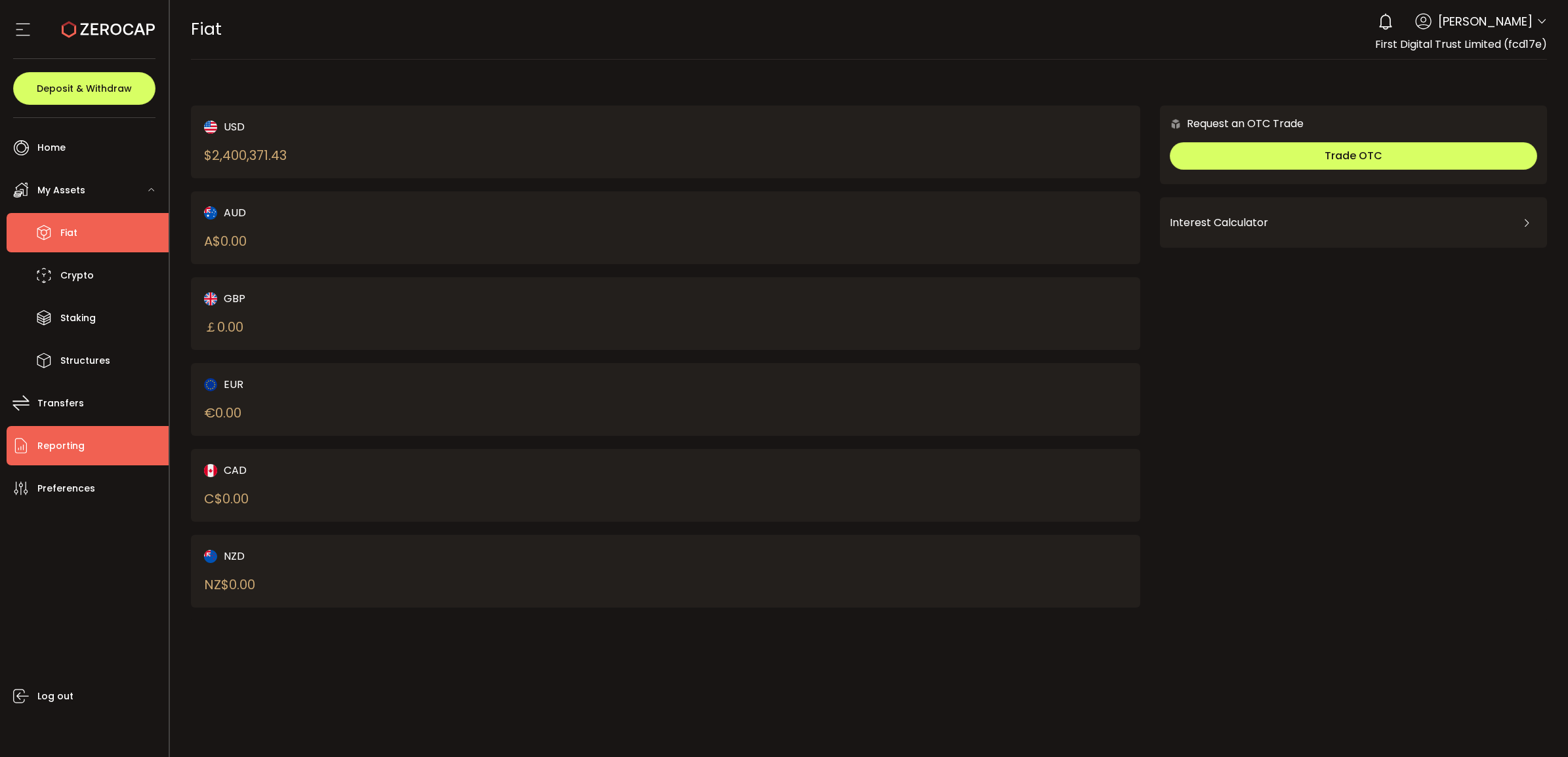
click at [109, 456] on li "Reporting" at bounding box center [88, 445] width 162 height 39
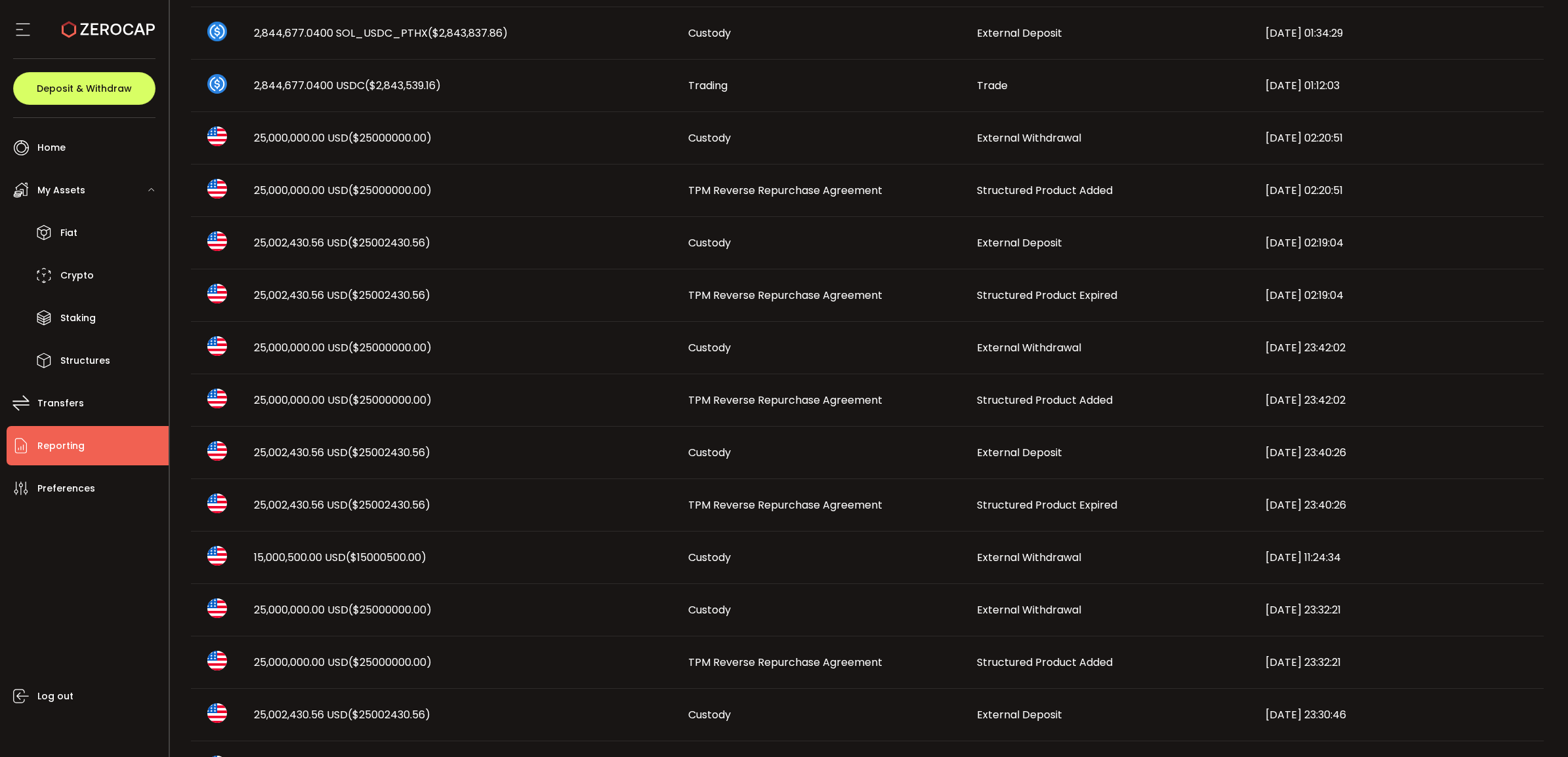
scroll to position [82, 0]
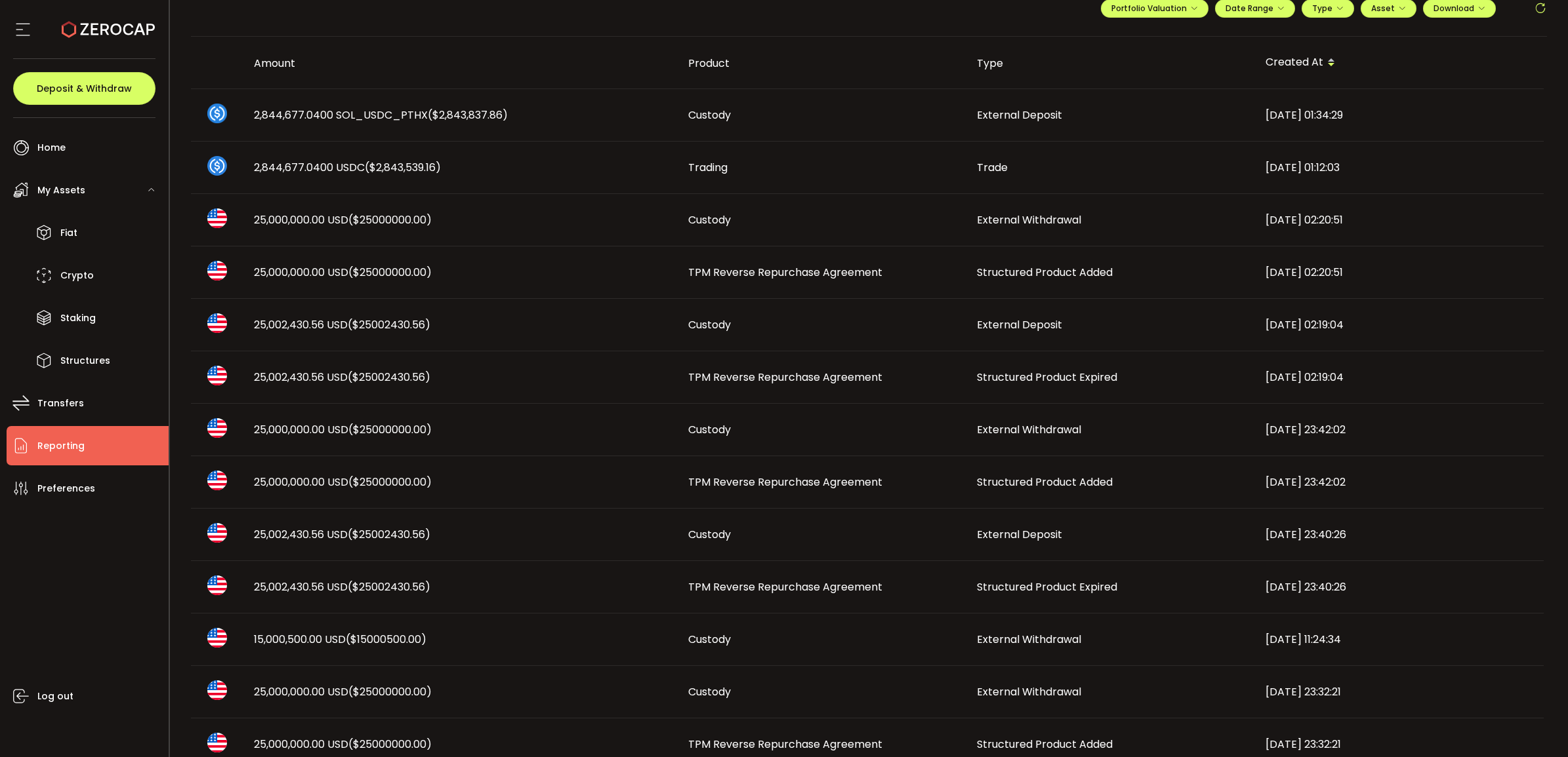
click at [1017, 375] on span "Structured Product Expired" at bounding box center [1047, 377] width 141 height 15
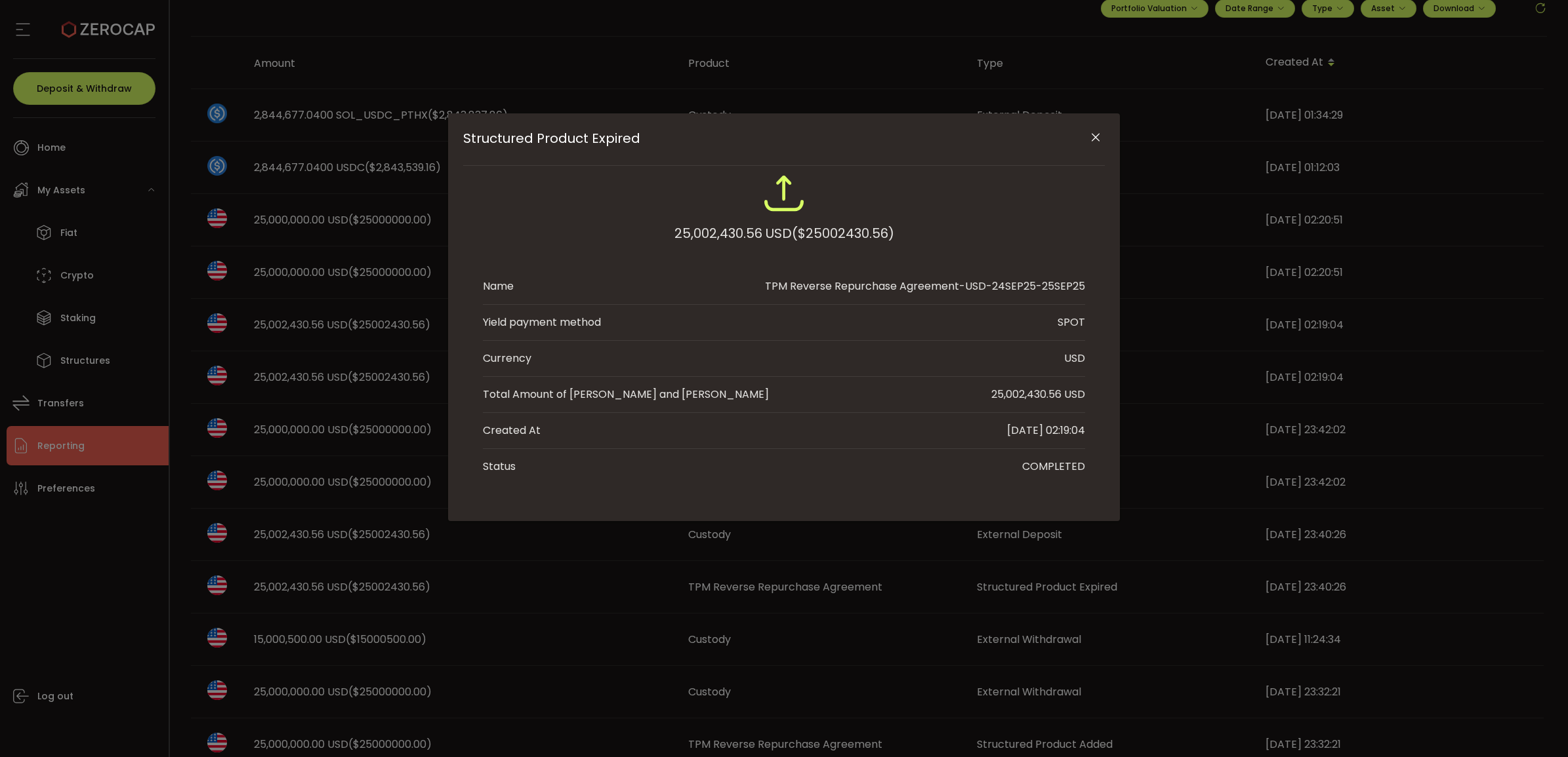
click at [1104, 134] on button "Close" at bounding box center [1095, 138] width 23 height 23
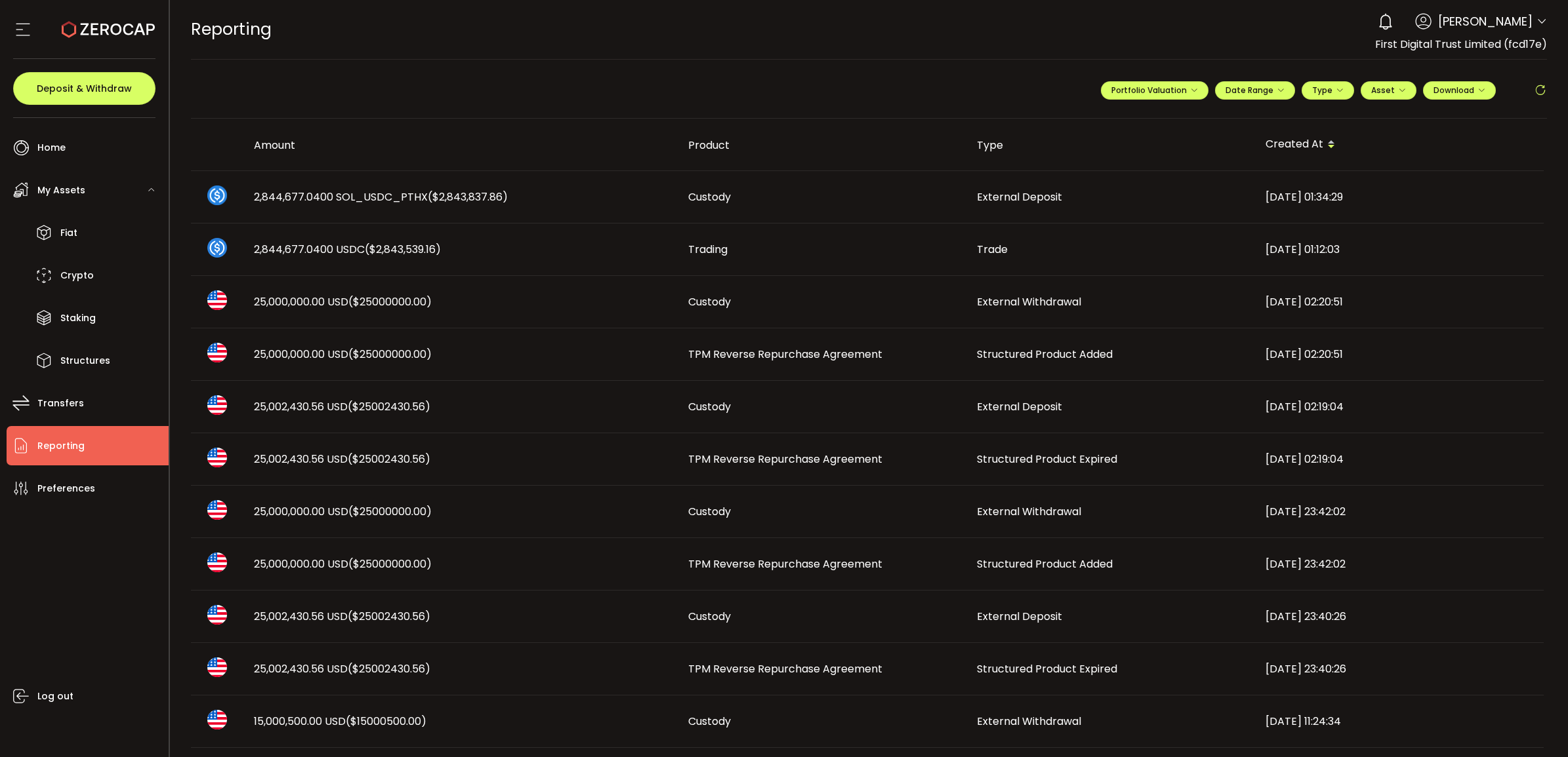
click at [1020, 454] on span "Structured Product Expired" at bounding box center [1047, 459] width 141 height 15
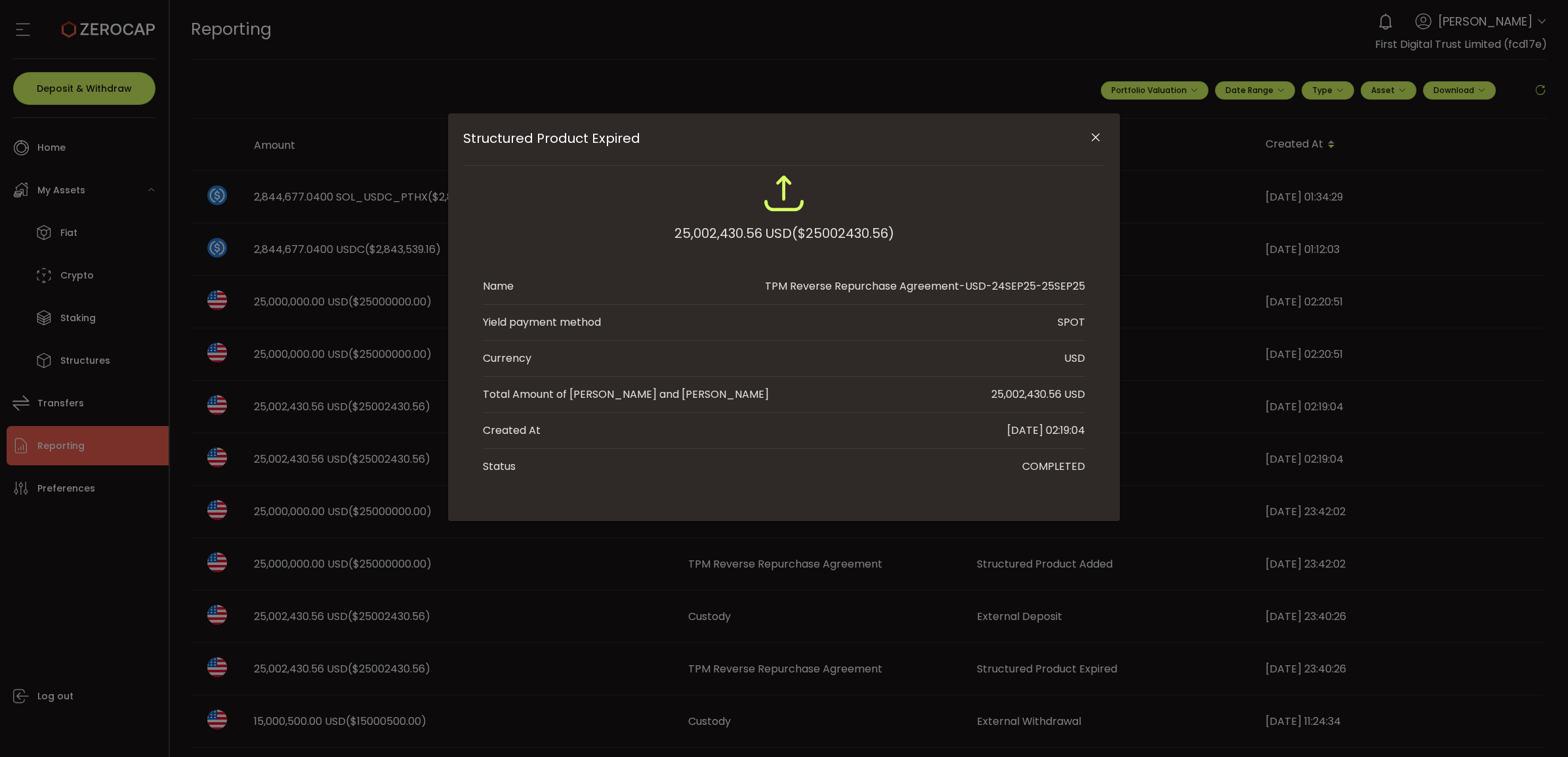
click at [1093, 132] on button "Close" at bounding box center [1095, 138] width 23 height 23
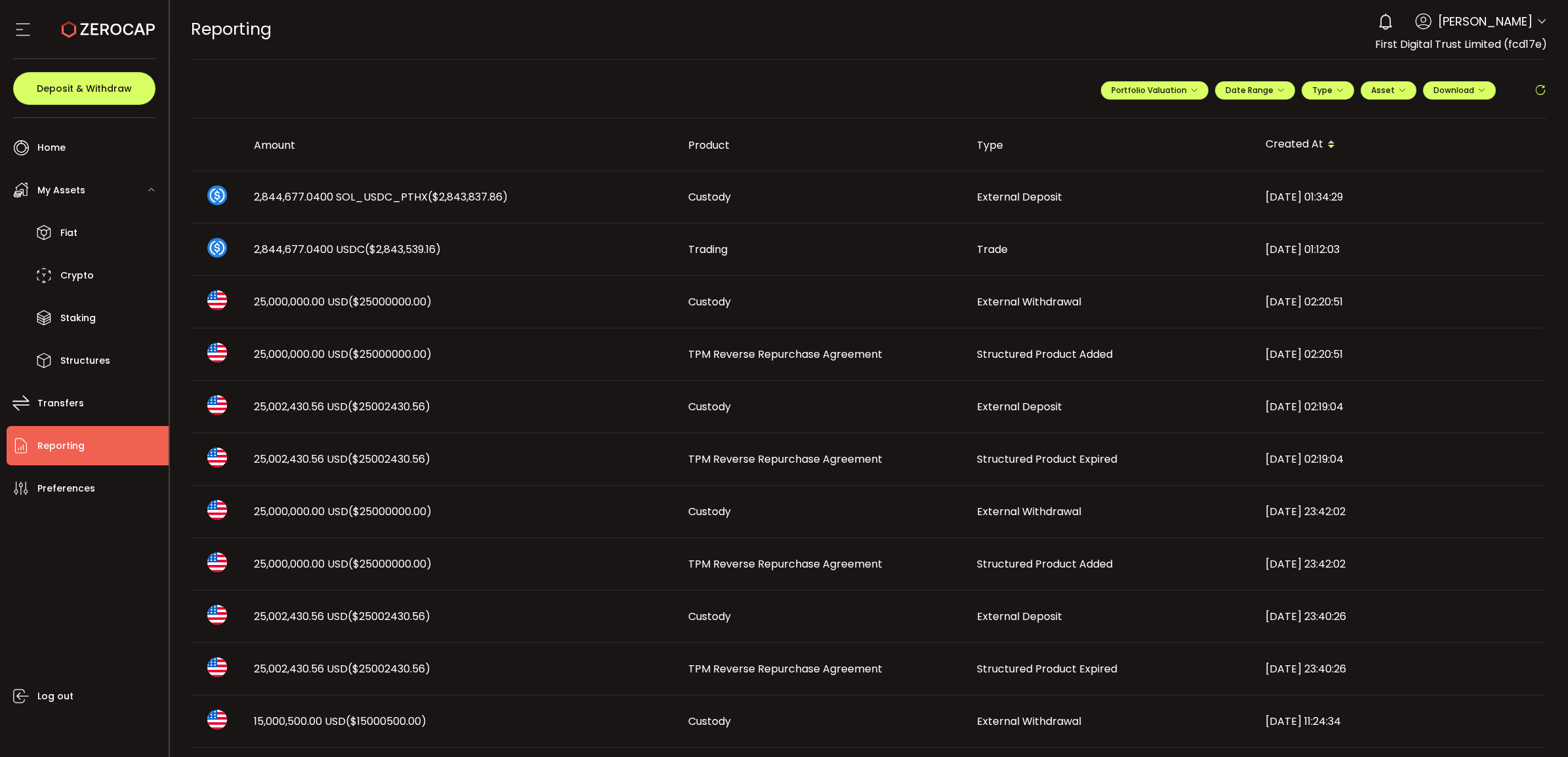
click at [1074, 351] on span "Structured Product Added" at bounding box center [1044, 354] width 136 height 15
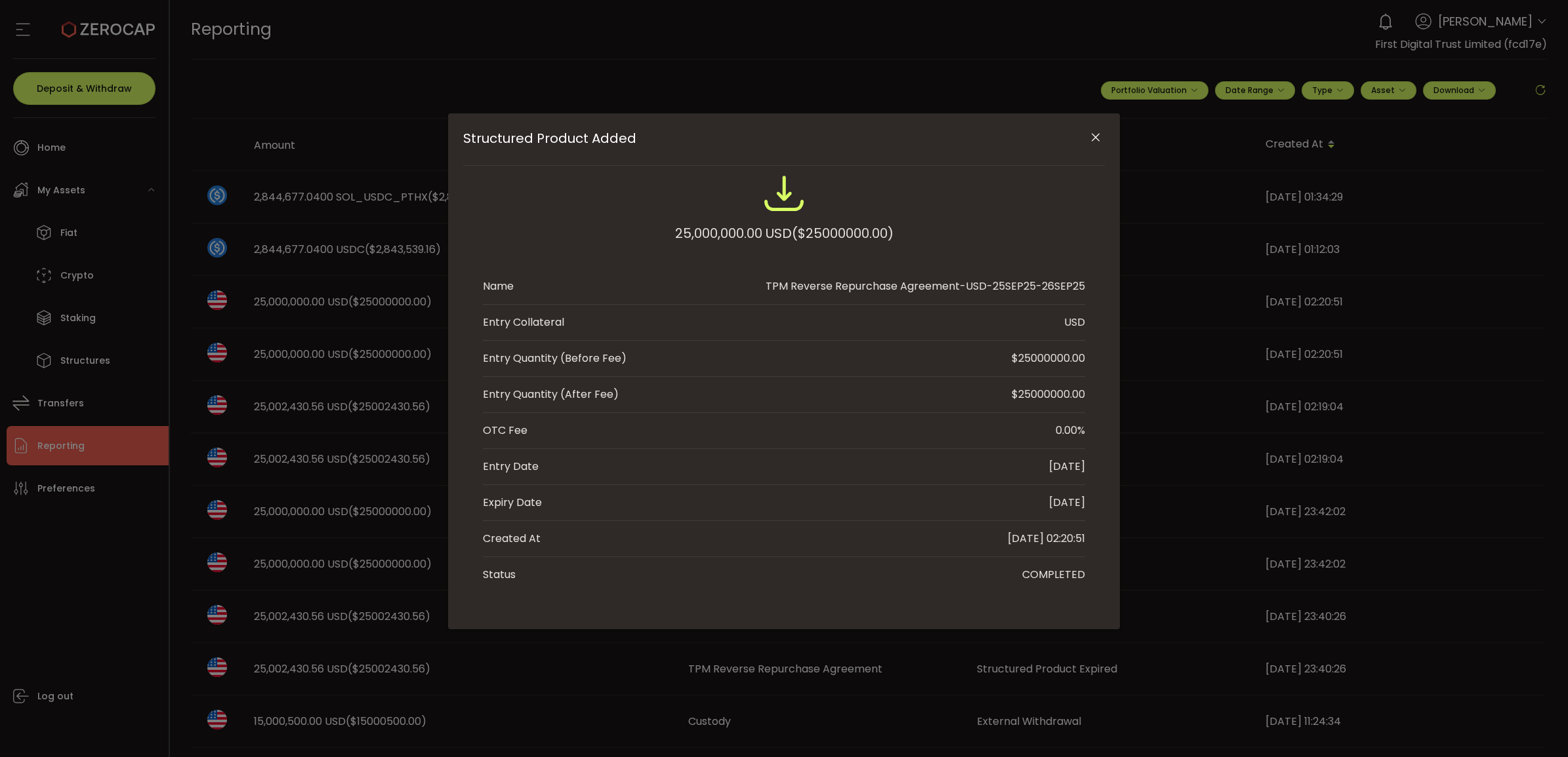
click at [1101, 141] on icon "Close" at bounding box center [1095, 137] width 13 height 13
